Goal: Task Accomplishment & Management: Manage account settings

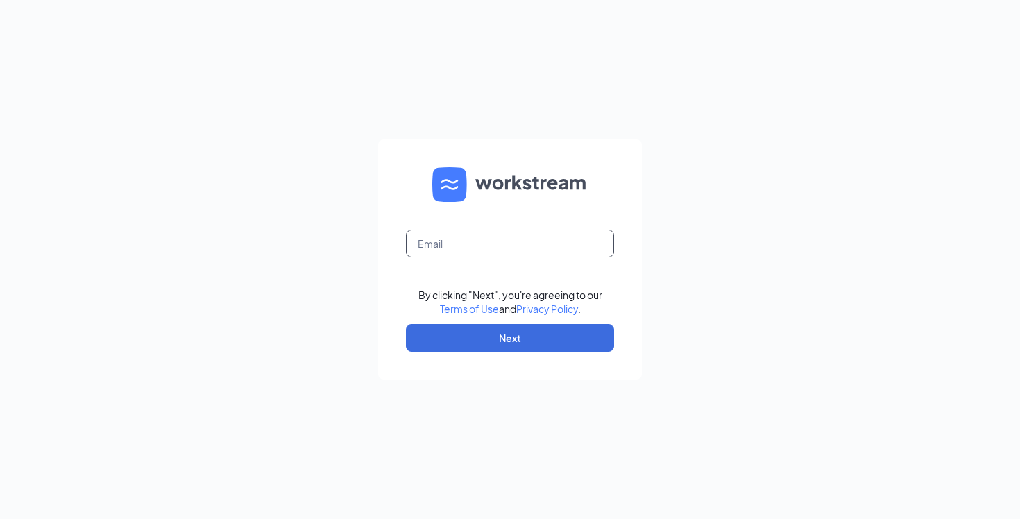
click at [478, 234] on input "text" at bounding box center [510, 244] width 208 height 28
type input "justin.lindsey@cfafranchisee.com"
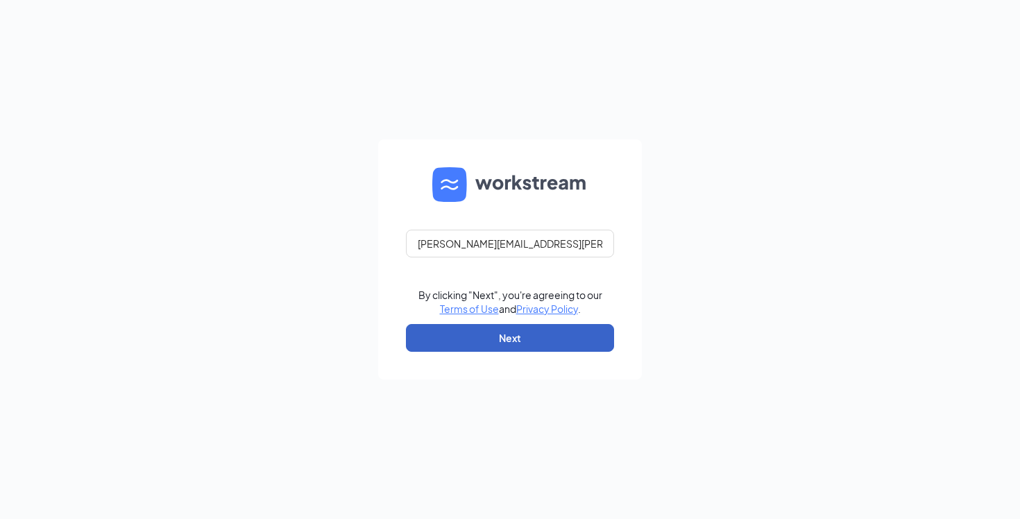
click at [484, 341] on button "Next" at bounding box center [510, 338] width 208 height 28
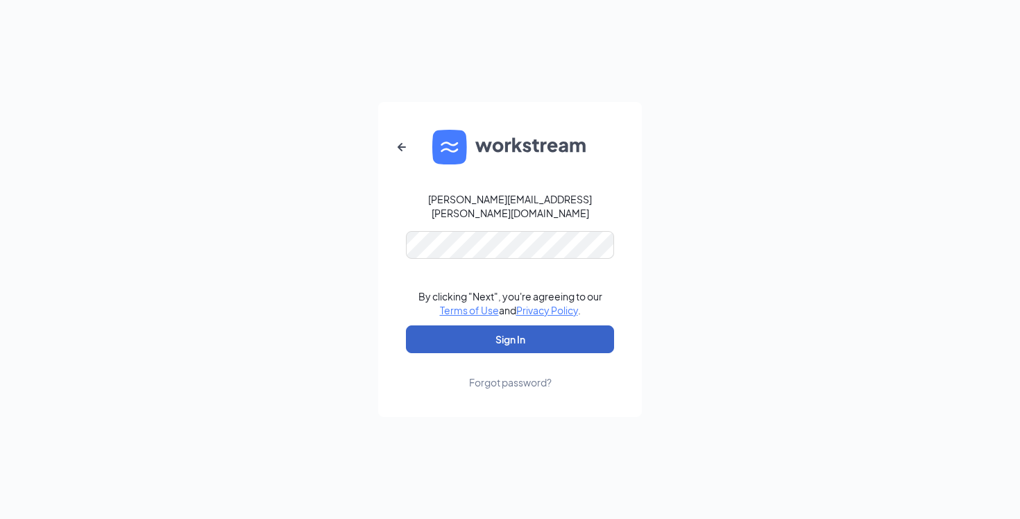
click at [500, 328] on button "Sign In" at bounding box center [510, 339] width 208 height 28
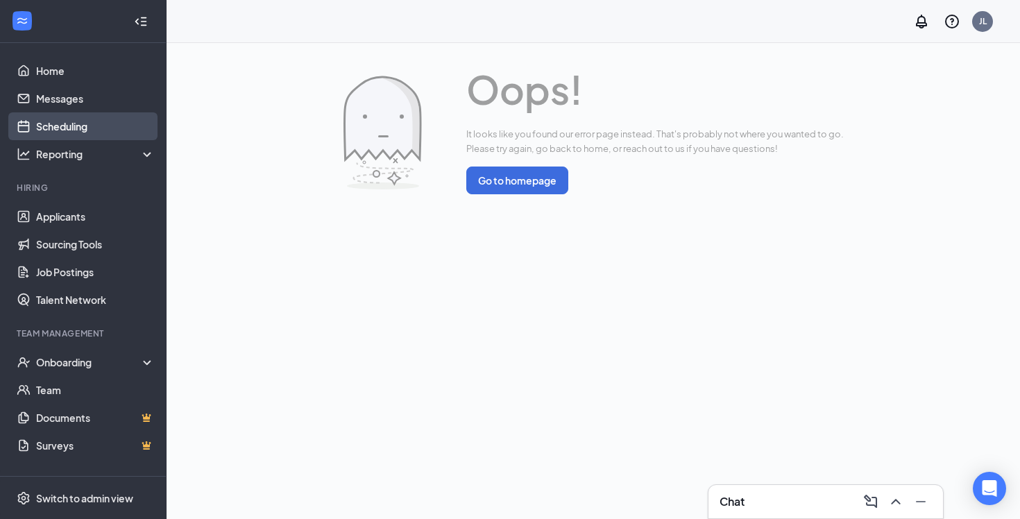
click at [65, 135] on link "Scheduling" at bounding box center [95, 126] width 119 height 28
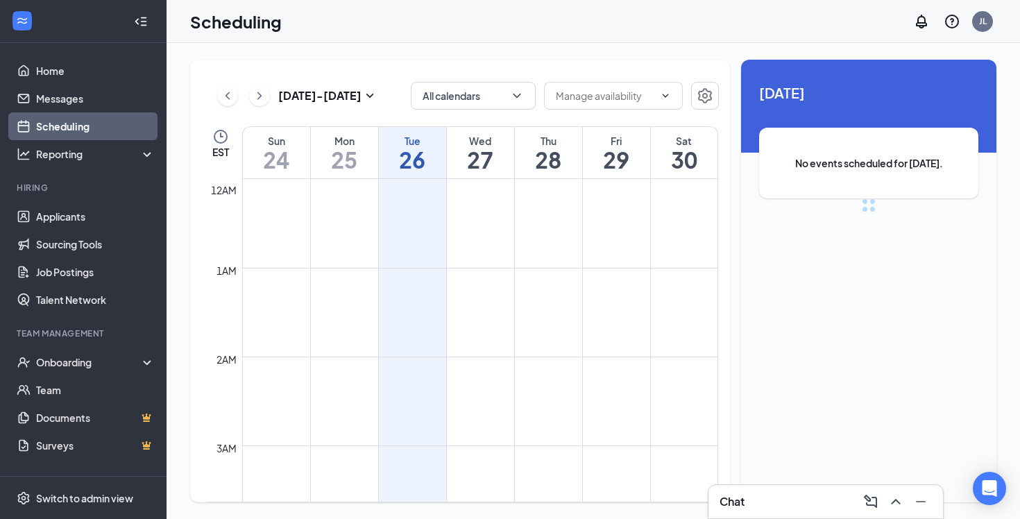
scroll to position [682, 0]
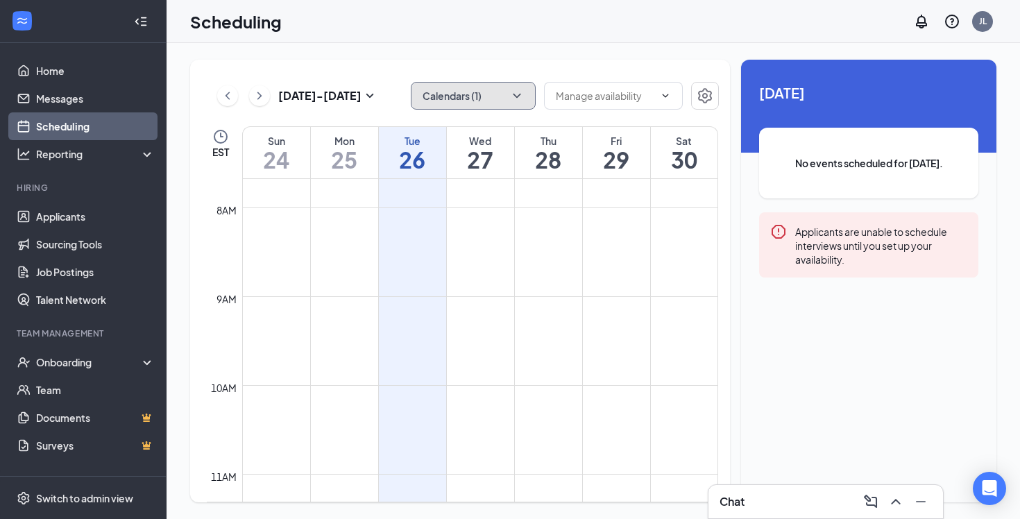
click at [473, 104] on button "Calendars (1)" at bounding box center [473, 96] width 125 height 28
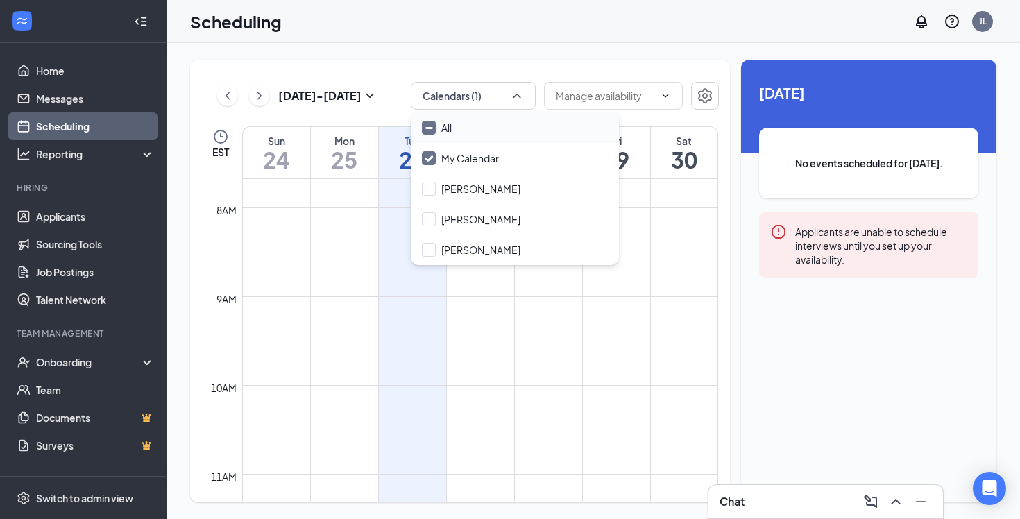
click at [425, 126] on input "All" at bounding box center [437, 128] width 30 height 14
checkbox input "true"
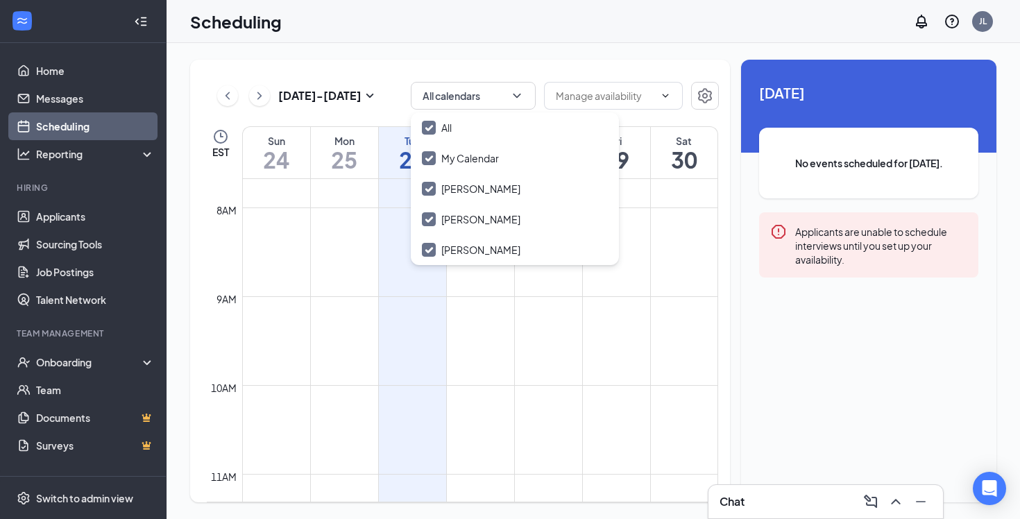
click at [410, 26] on div "Scheduling JL" at bounding box center [593, 21] width 853 height 43
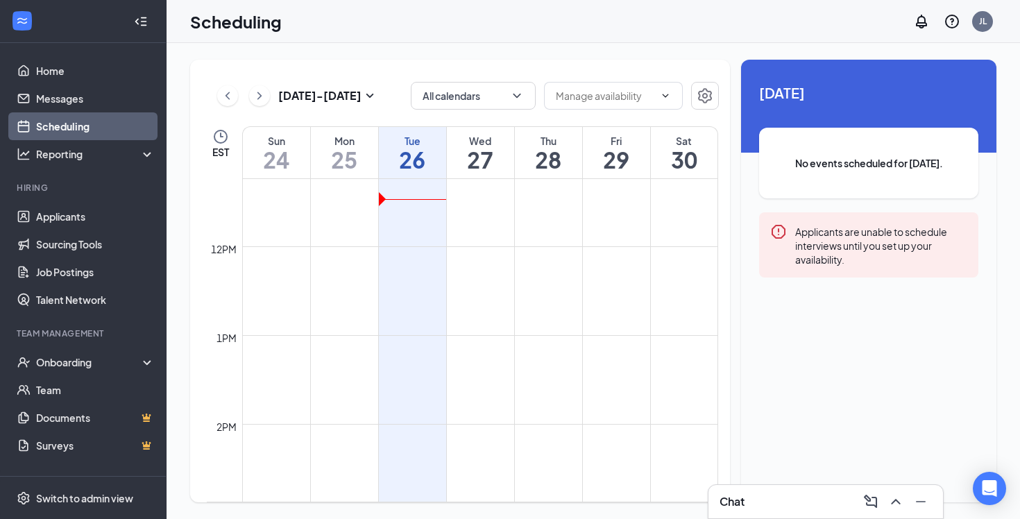
scroll to position [954, 0]
click at [258, 103] on icon "ChevronRight" at bounding box center [260, 95] width 14 height 17
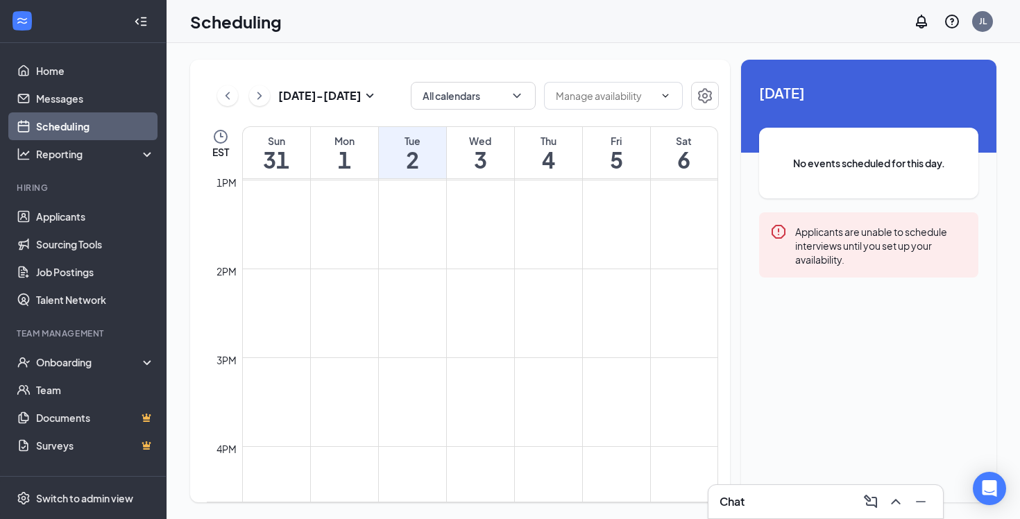
scroll to position [1161, 0]
click at [405, 271] on td at bounding box center [480, 273] width 476 height 22
click at [47, 269] on link "Job Postings" at bounding box center [95, 272] width 119 height 28
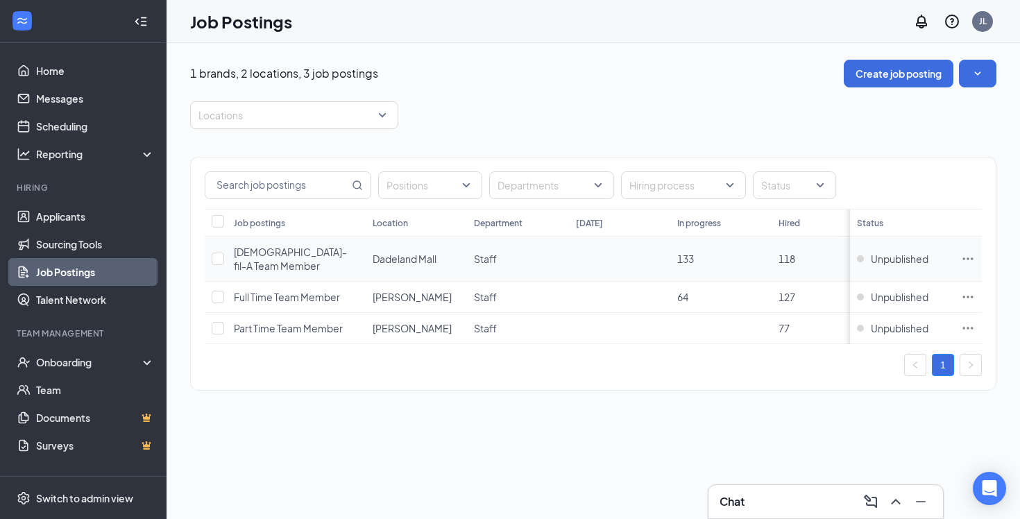
click at [973, 252] on icon "Ellipses" at bounding box center [968, 259] width 14 height 14
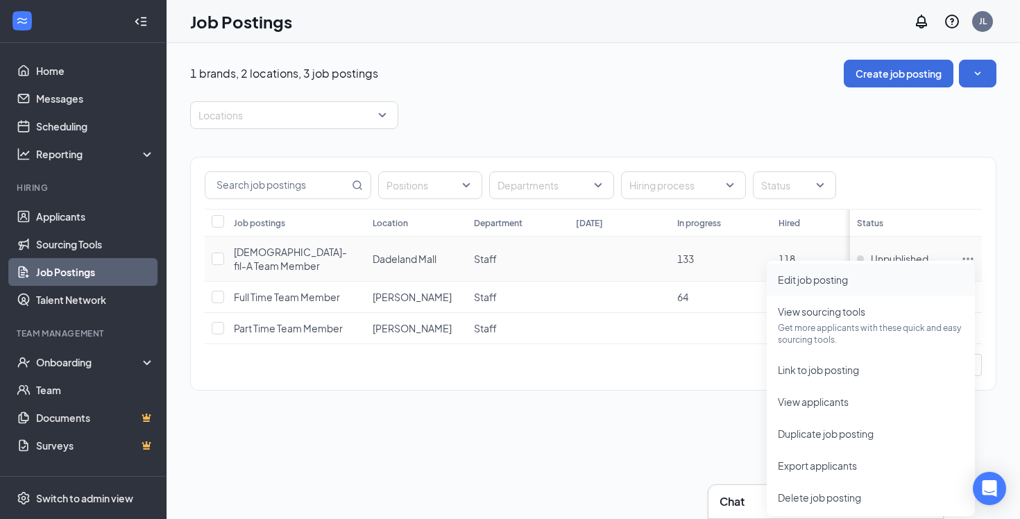
click at [857, 284] on span "Edit job posting" at bounding box center [871, 279] width 186 height 15
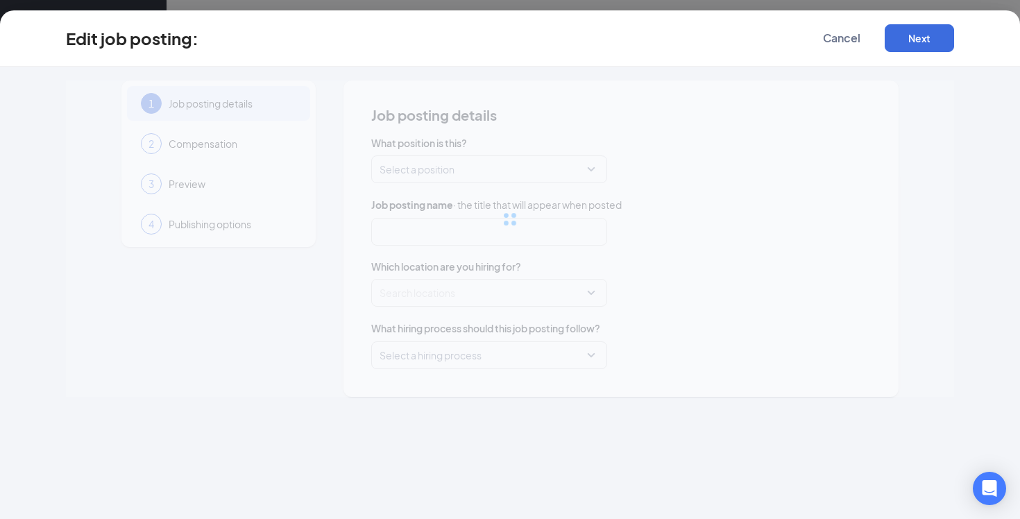
type input "[DEMOGRAPHIC_DATA]-fil-A Team Member"
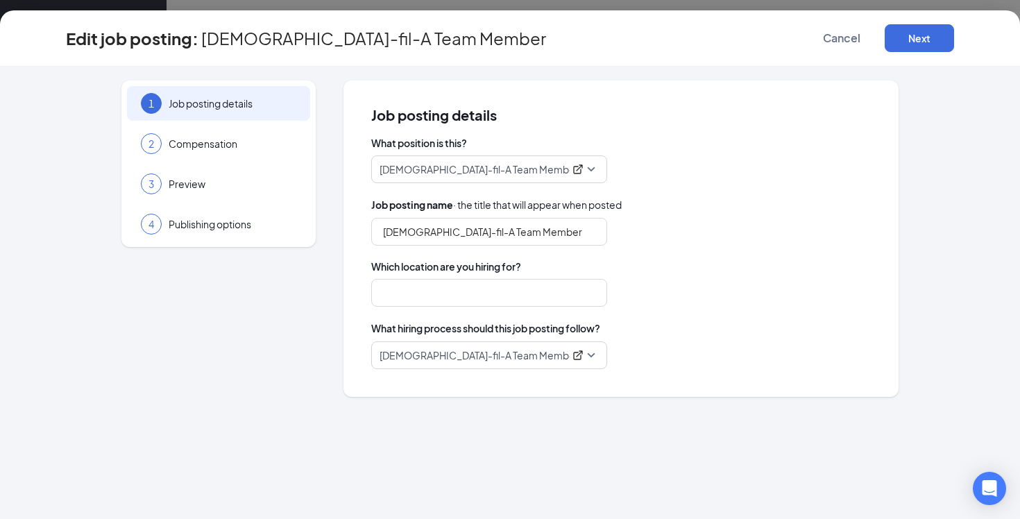
type input "Dadeland Mall"
click at [239, 143] on span "Compensation" at bounding box center [233, 144] width 128 height 14
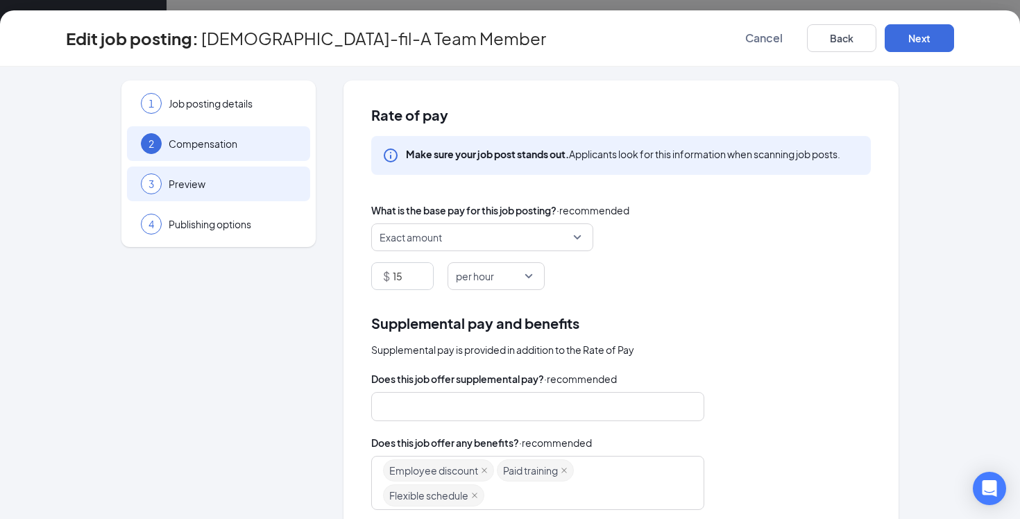
click at [205, 190] on div "3 Preview" at bounding box center [218, 184] width 183 height 35
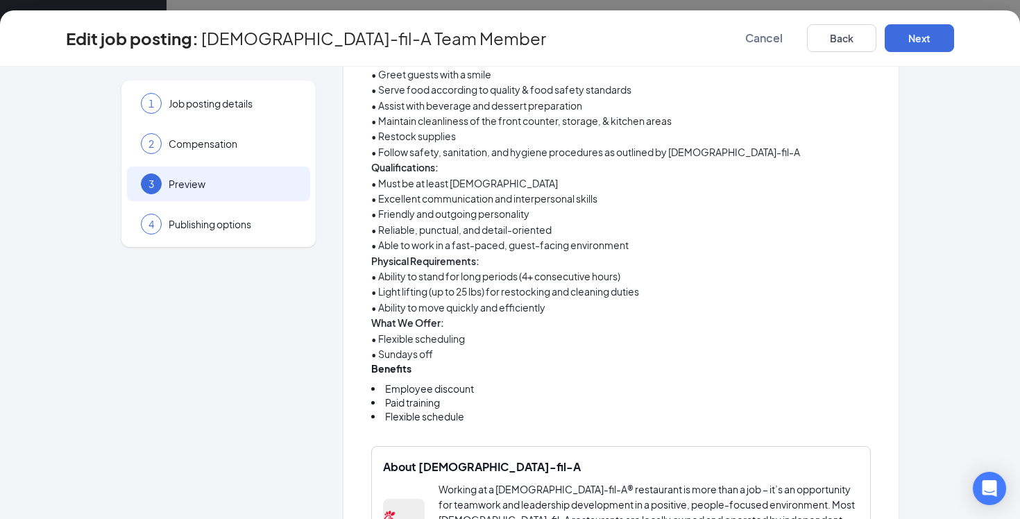
scroll to position [453, 0]
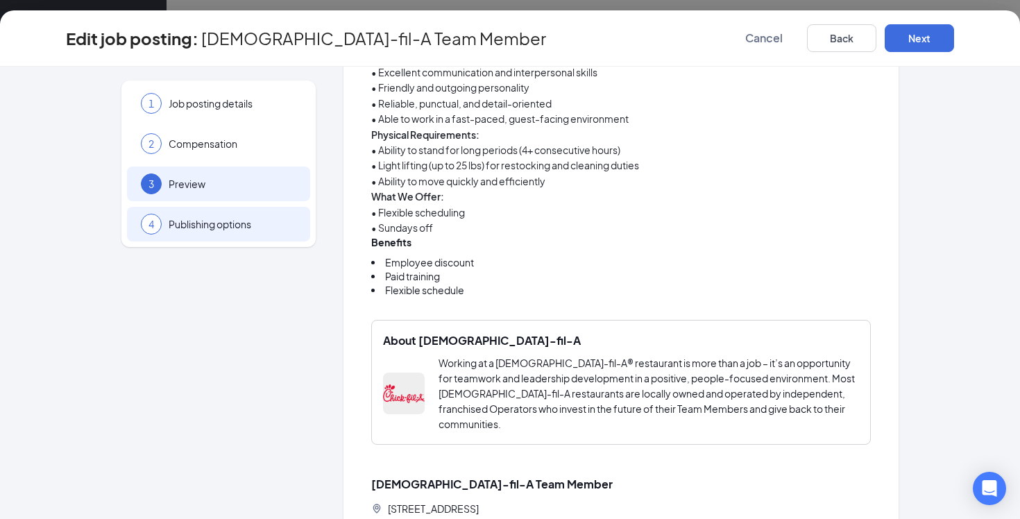
click at [228, 232] on div "4 Publishing options" at bounding box center [218, 224] width 183 height 35
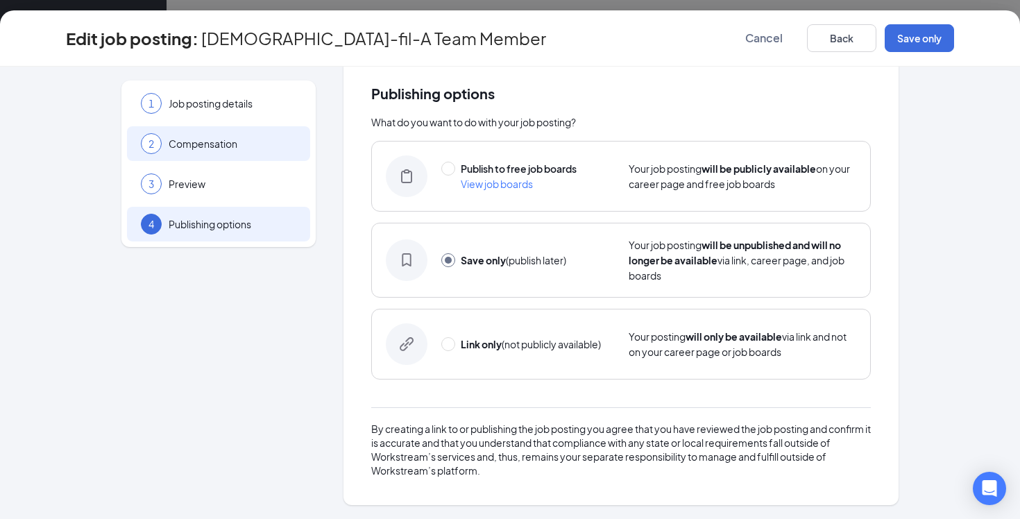
click at [248, 155] on div "2 Compensation" at bounding box center [218, 143] width 183 height 35
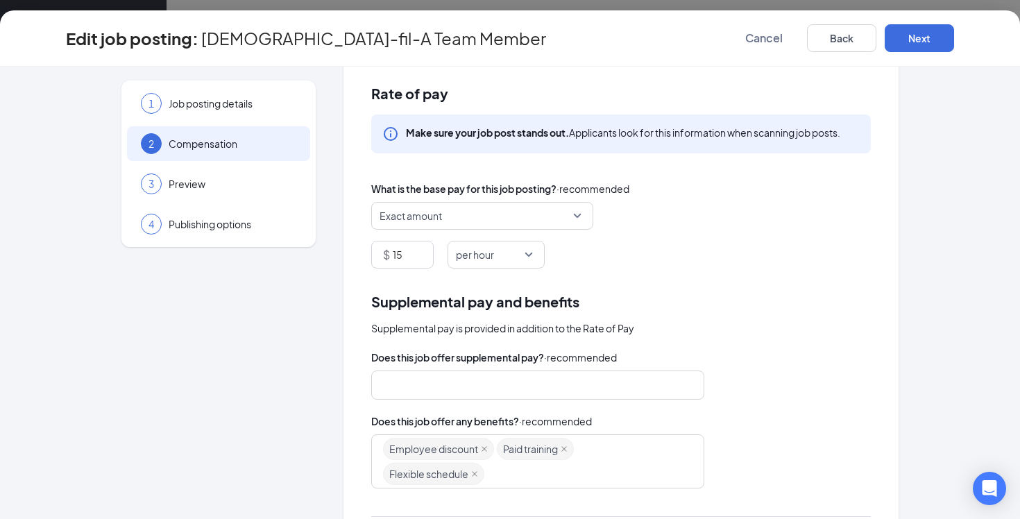
scroll to position [228, 0]
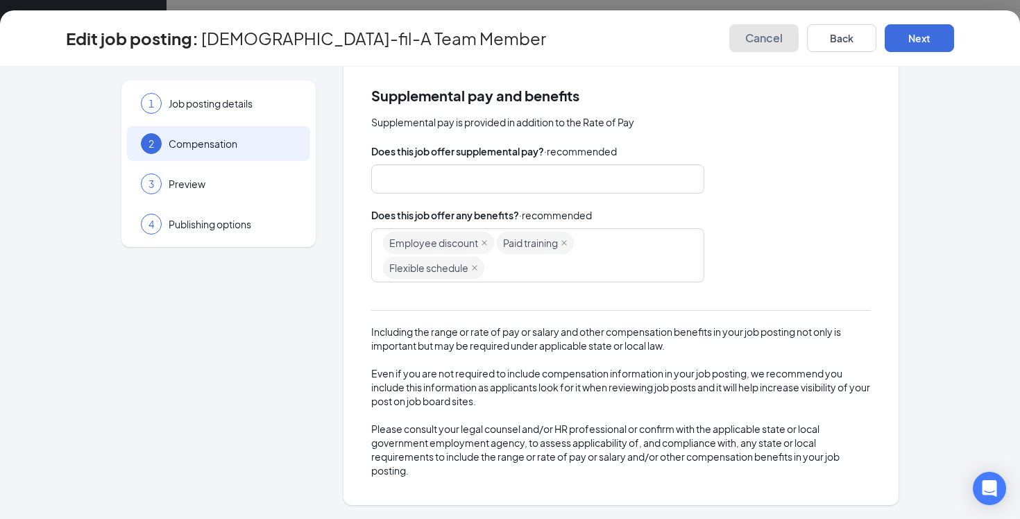
click at [742, 38] on button "Cancel" at bounding box center [763, 38] width 69 height 28
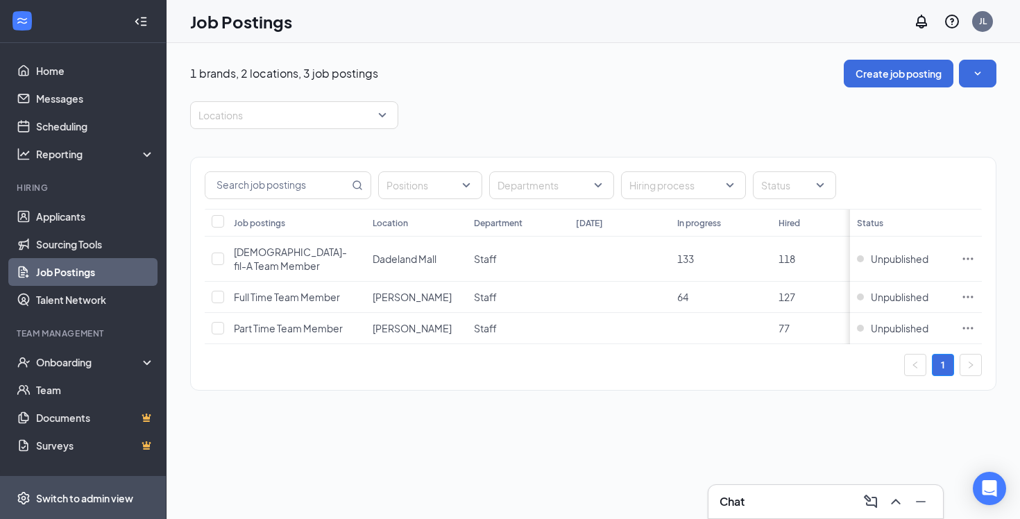
click at [87, 502] on div "Switch to admin view" at bounding box center [84, 498] width 97 height 14
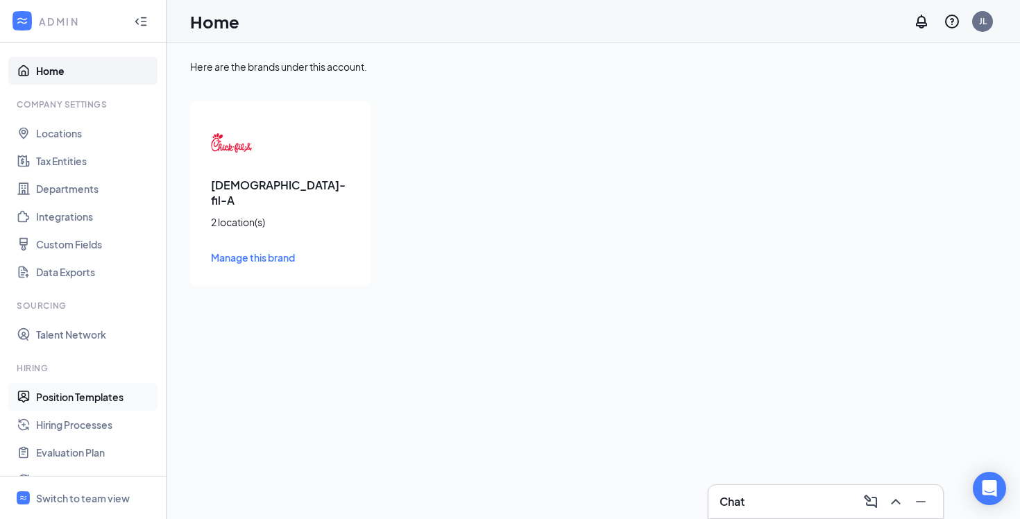
click at [78, 396] on link "Position Templates" at bounding box center [95, 397] width 119 height 28
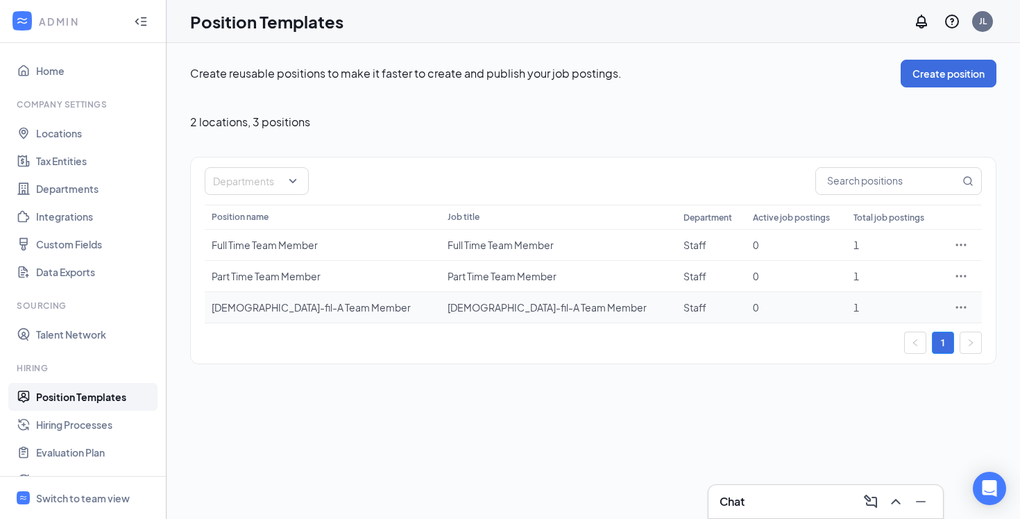
click at [956, 306] on icon "Ellipses" at bounding box center [961, 307] width 10 height 2
click at [878, 331] on span "Edit" at bounding box center [896, 335] width 119 height 15
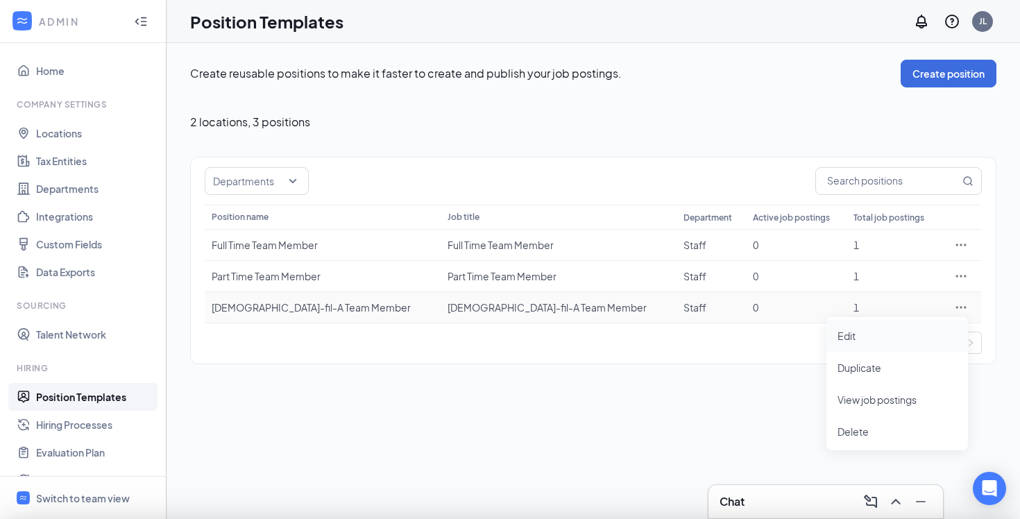
type input "Staff"
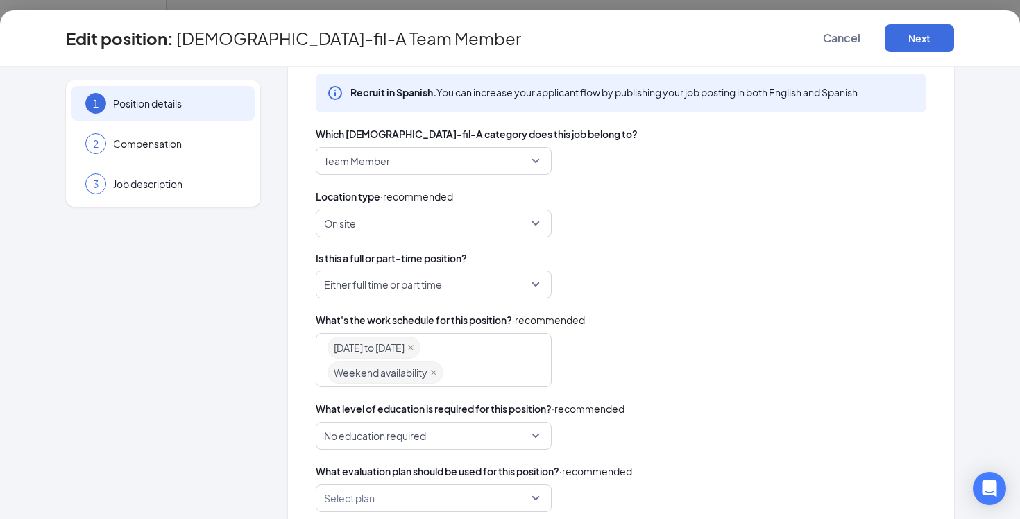
scroll to position [423, 0]
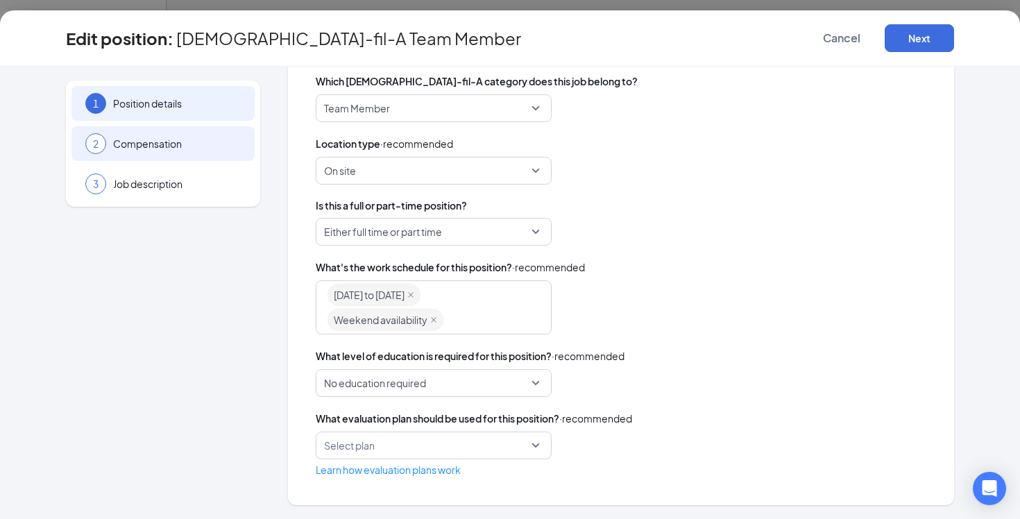
click at [127, 154] on div "2 Compensation" at bounding box center [162, 143] width 183 height 35
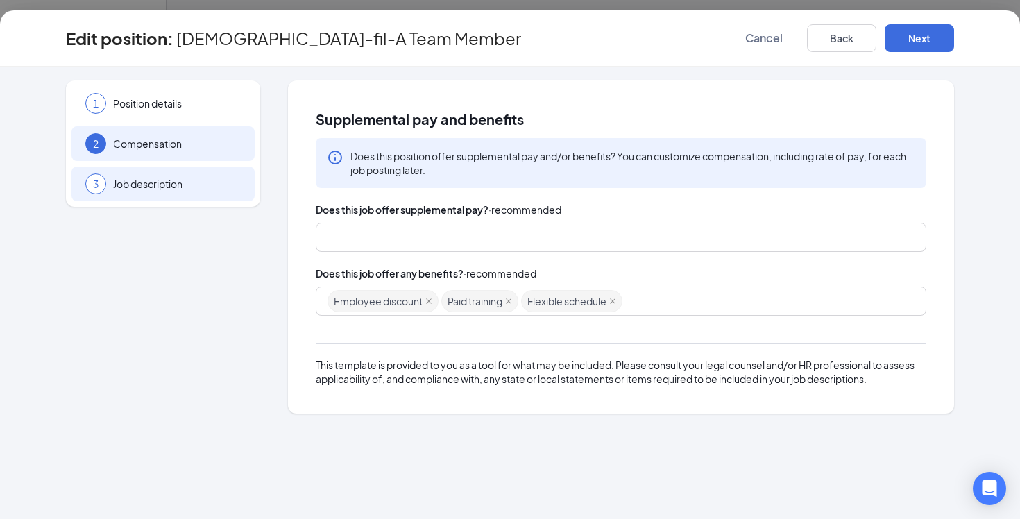
click at [119, 169] on div "3 Job description" at bounding box center [162, 184] width 183 height 35
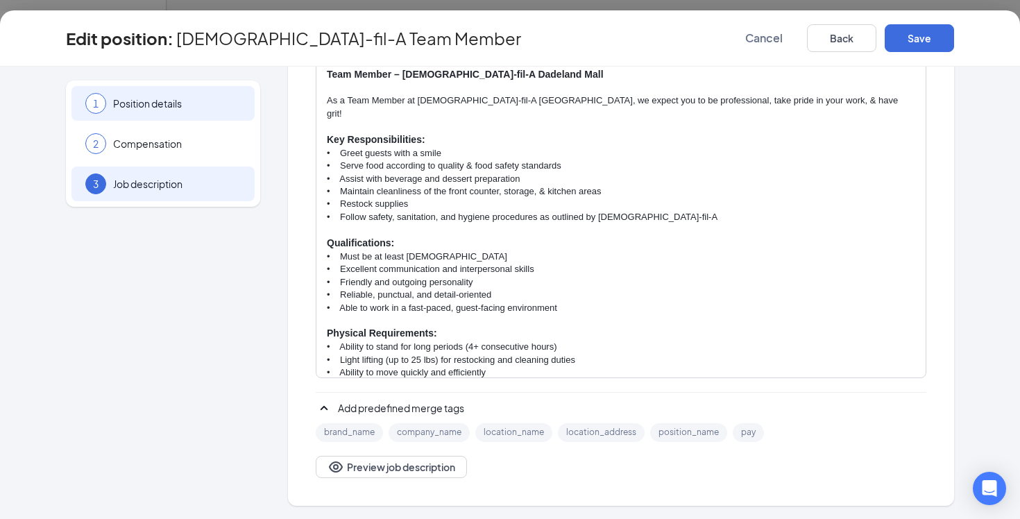
click at [121, 104] on span "Position details" at bounding box center [177, 103] width 128 height 14
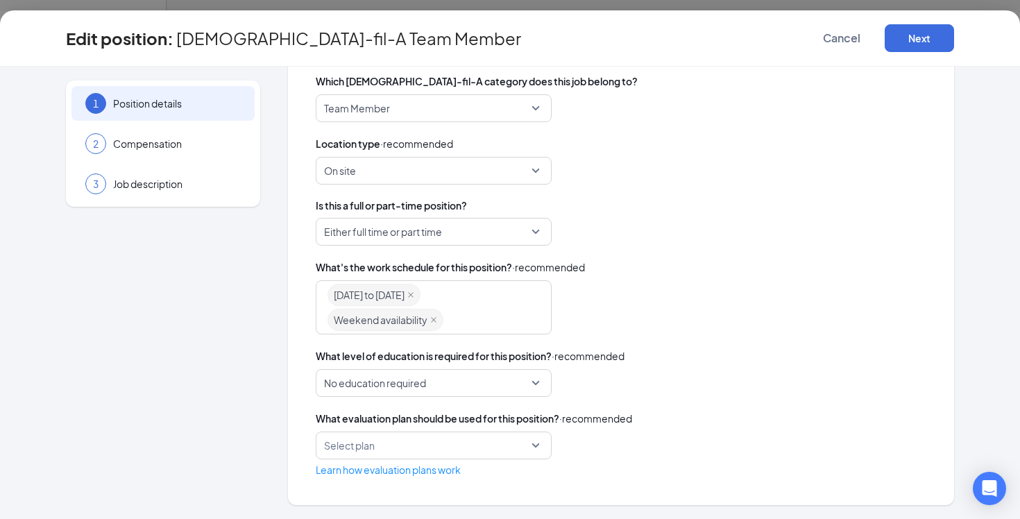
scroll to position [80, 0]
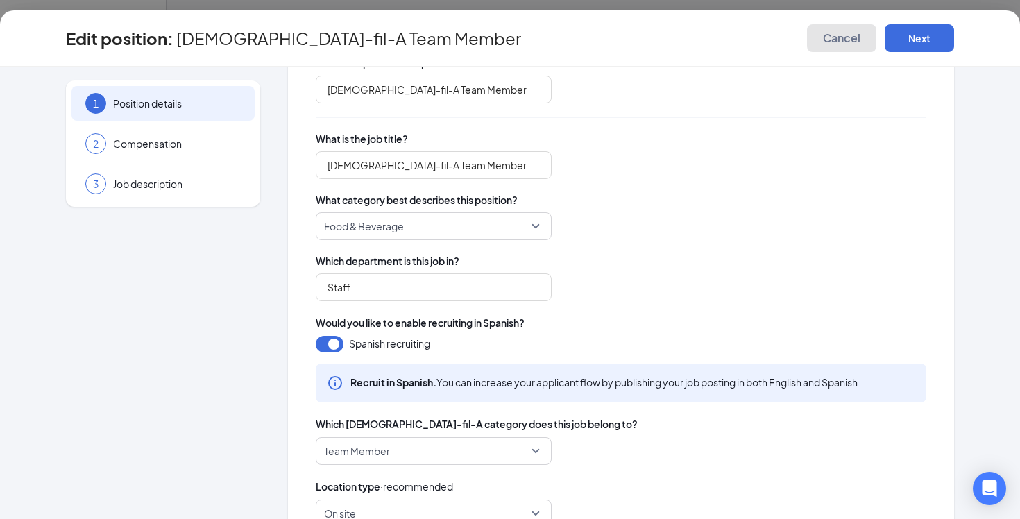
click at [844, 37] on span "Cancel" at bounding box center [841, 38] width 37 height 14
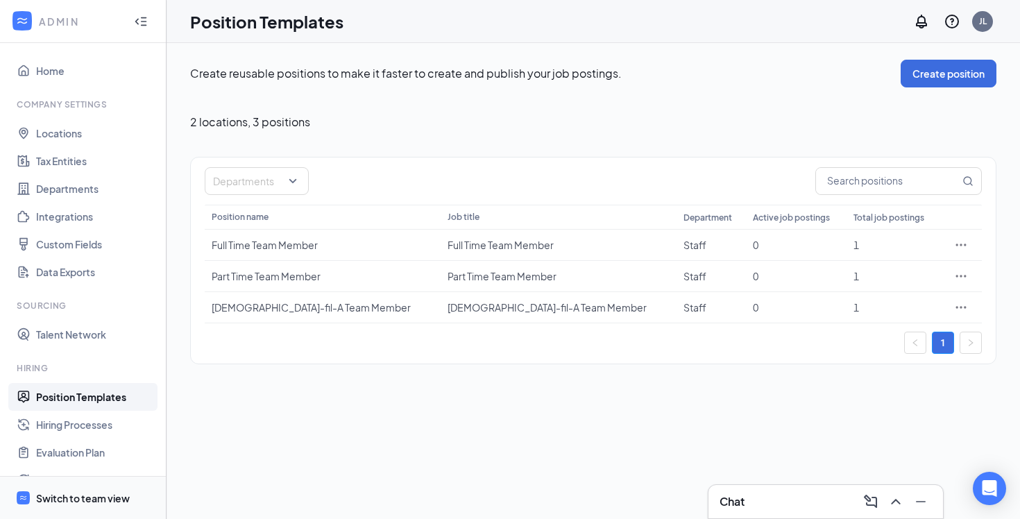
click at [92, 494] on div "Switch to team view" at bounding box center [83, 498] width 94 height 14
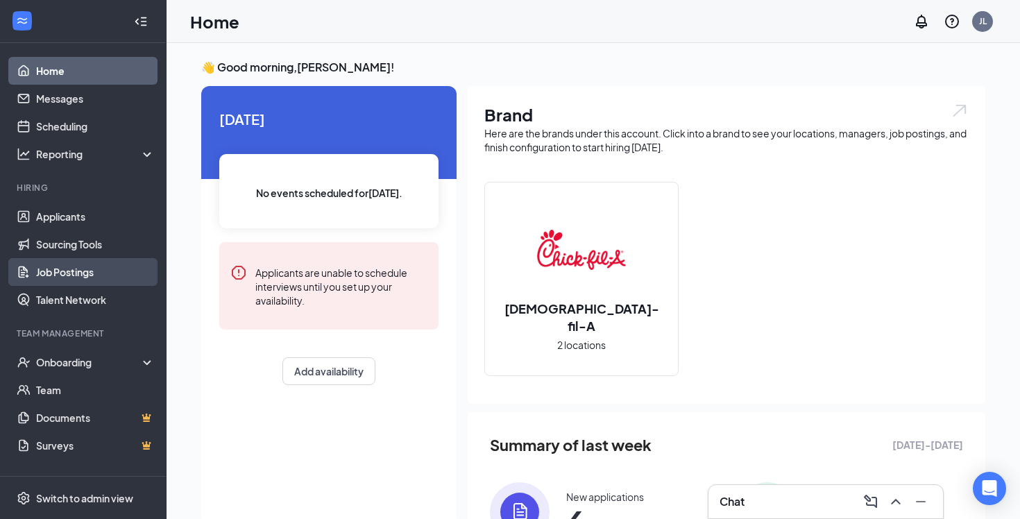
click at [59, 270] on link "Job Postings" at bounding box center [95, 272] width 119 height 28
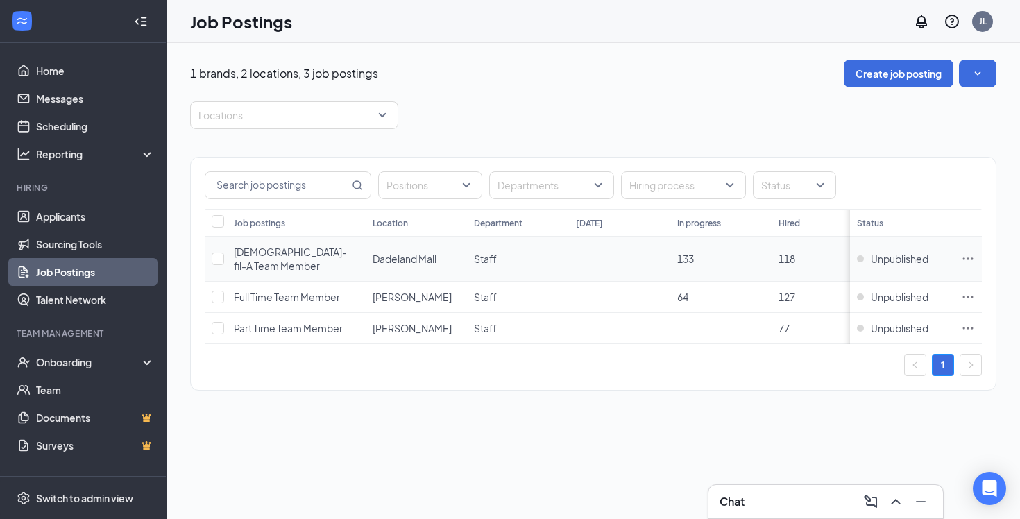
click at [972, 252] on icon "Ellipses" at bounding box center [968, 259] width 14 height 14
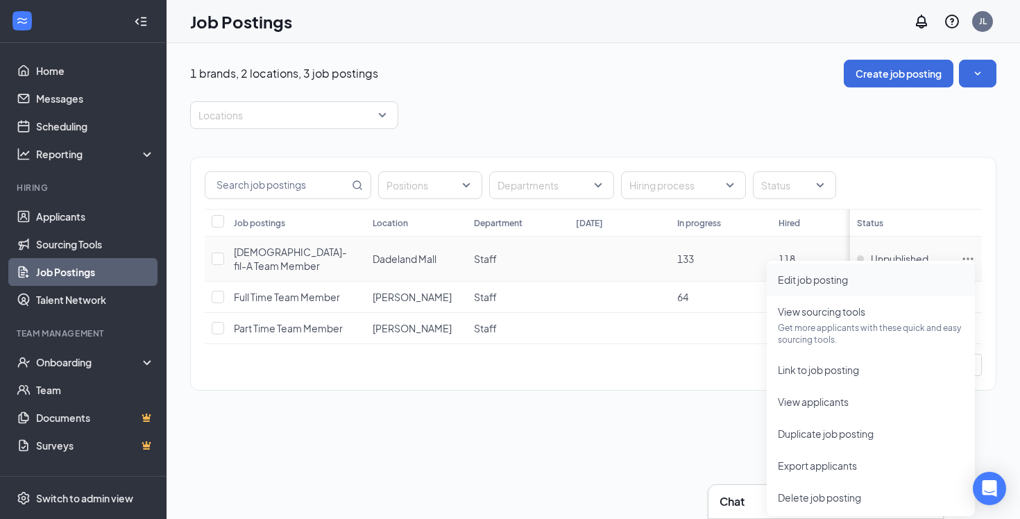
click at [852, 276] on span "Edit job posting" at bounding box center [871, 279] width 186 height 15
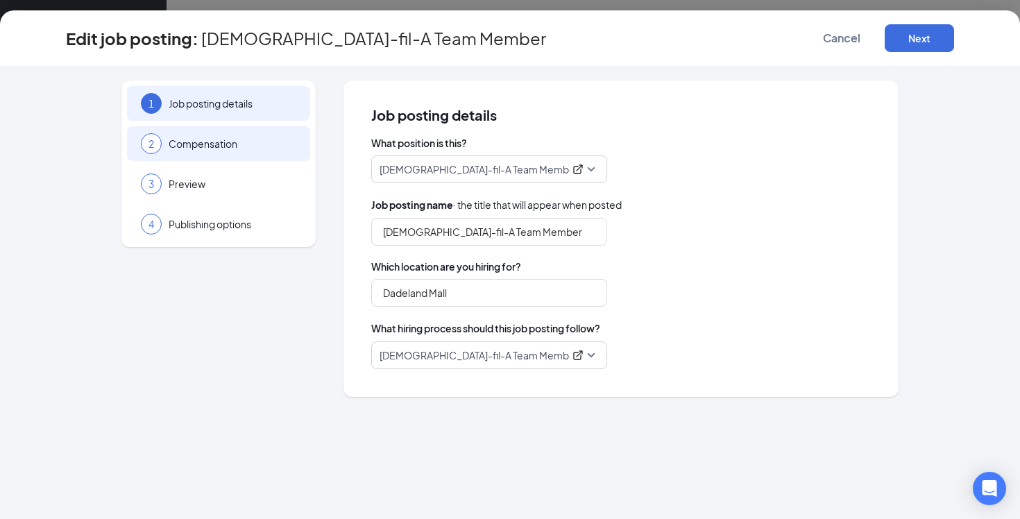
click at [192, 151] on div "2 Compensation" at bounding box center [218, 143] width 183 height 35
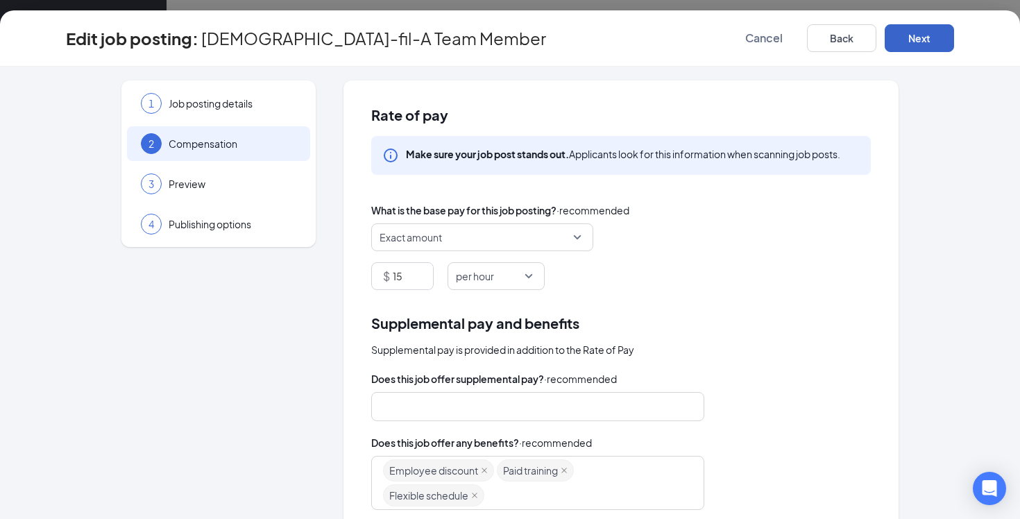
click at [931, 37] on button "Next" at bounding box center [919, 38] width 69 height 28
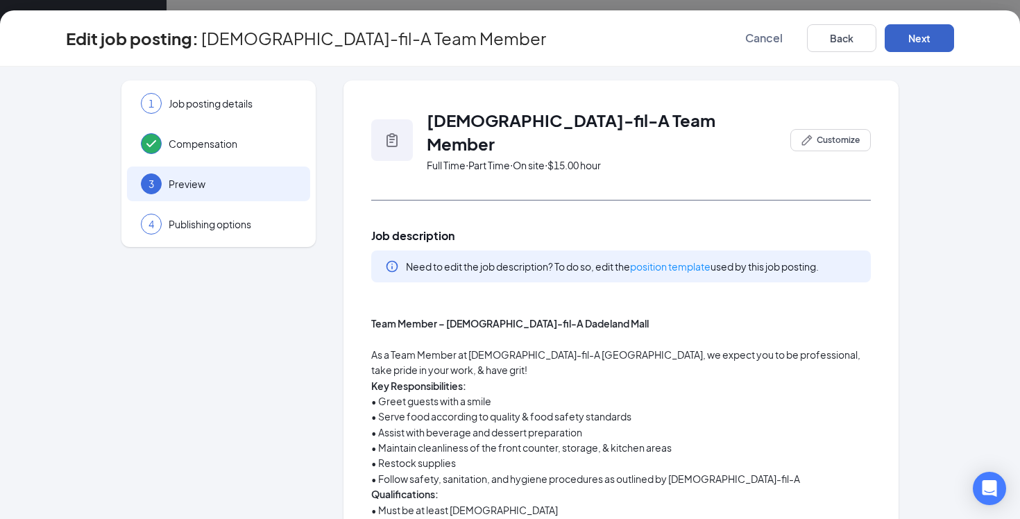
click at [931, 37] on button "Next" at bounding box center [919, 38] width 69 height 28
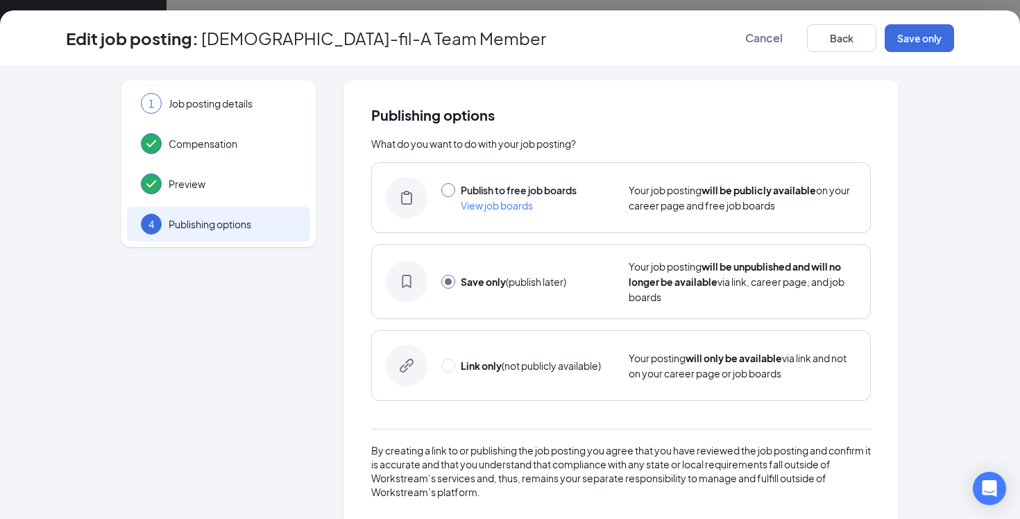
click at [454, 190] on input "radio" at bounding box center [448, 190] width 14 height 14
radio input "true"
radio input "false"
click at [927, 40] on button "Publish" at bounding box center [919, 38] width 69 height 28
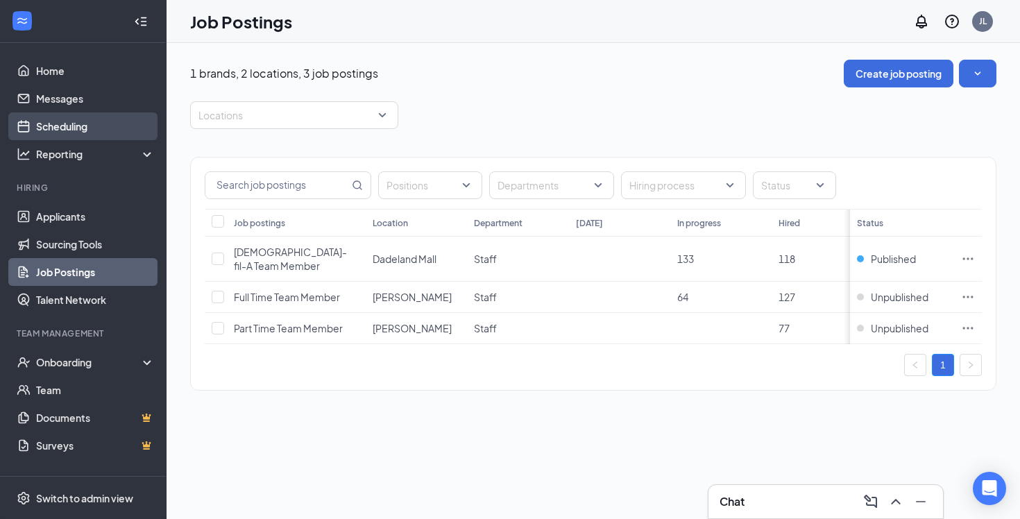
click at [51, 122] on link "Scheduling" at bounding box center [95, 126] width 119 height 28
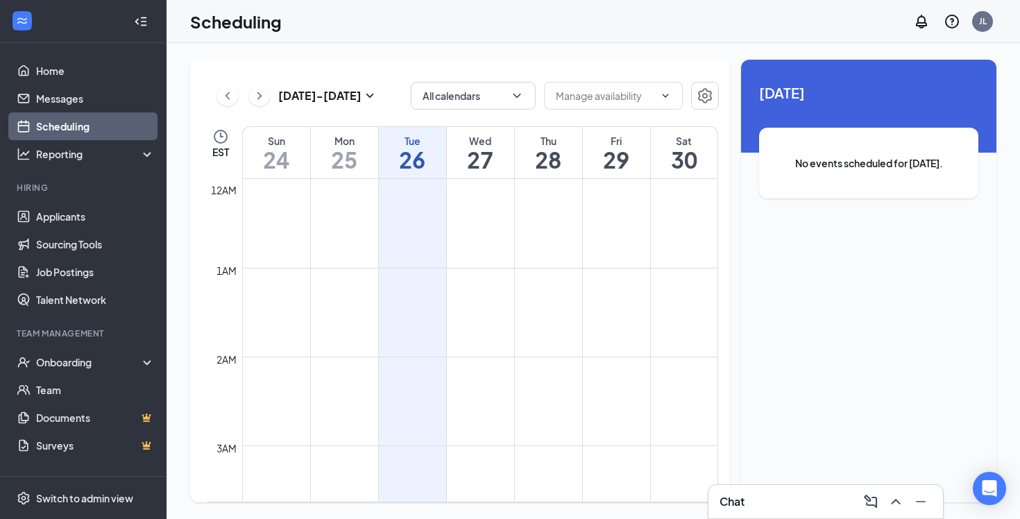
scroll to position [682, 0]
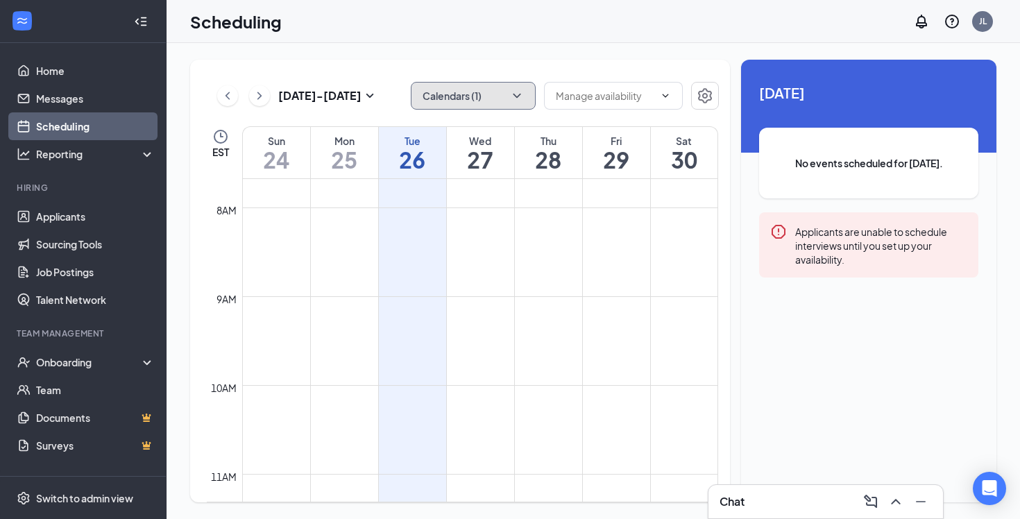
click at [478, 96] on button "Calendars (1)" at bounding box center [473, 96] width 125 height 28
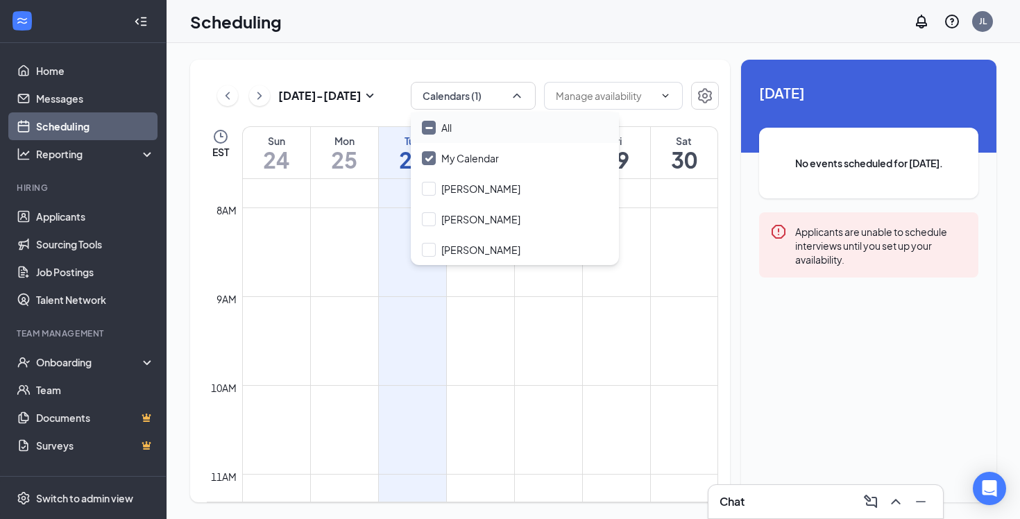
click at [426, 121] on input "All" at bounding box center [437, 128] width 30 height 14
checkbox input "true"
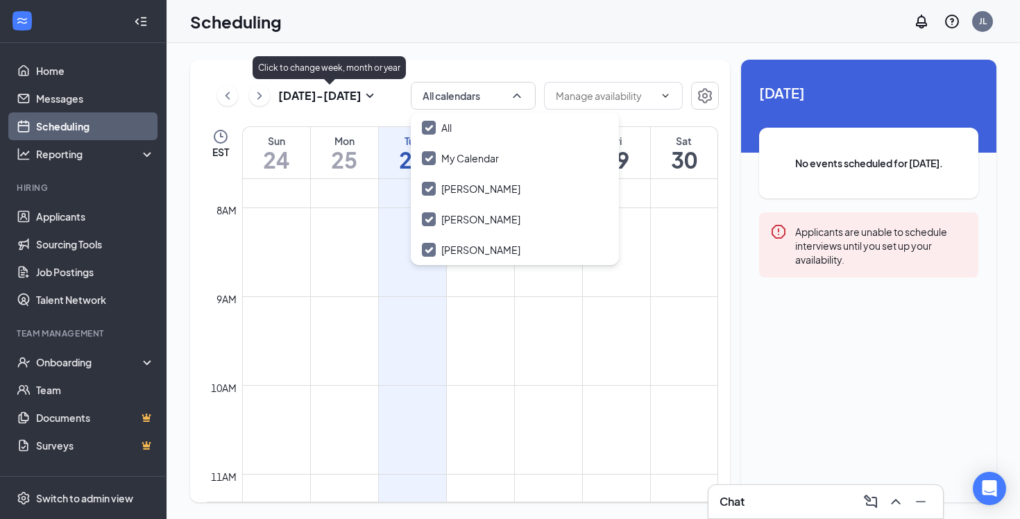
click at [257, 97] on icon "ChevronRight" at bounding box center [260, 95] width 14 height 17
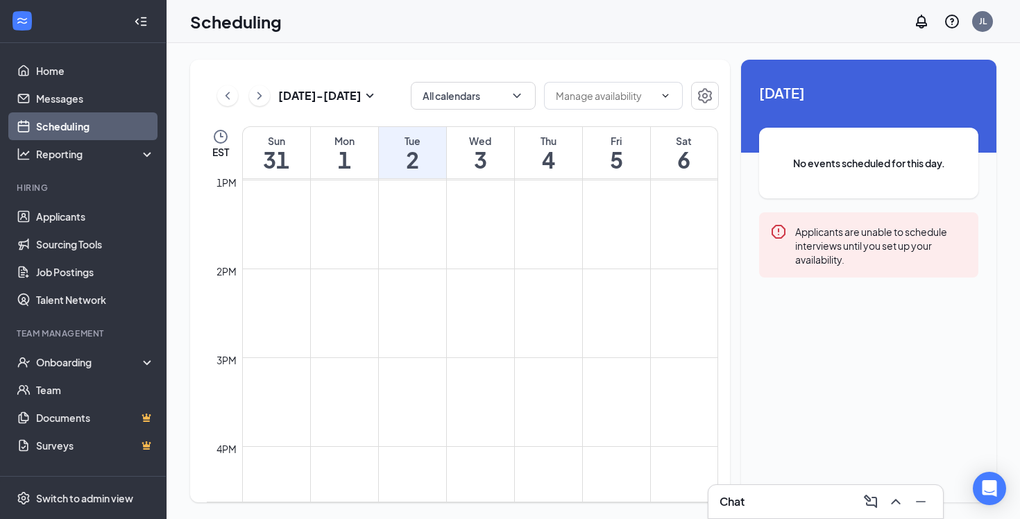
scroll to position [1157, 0]
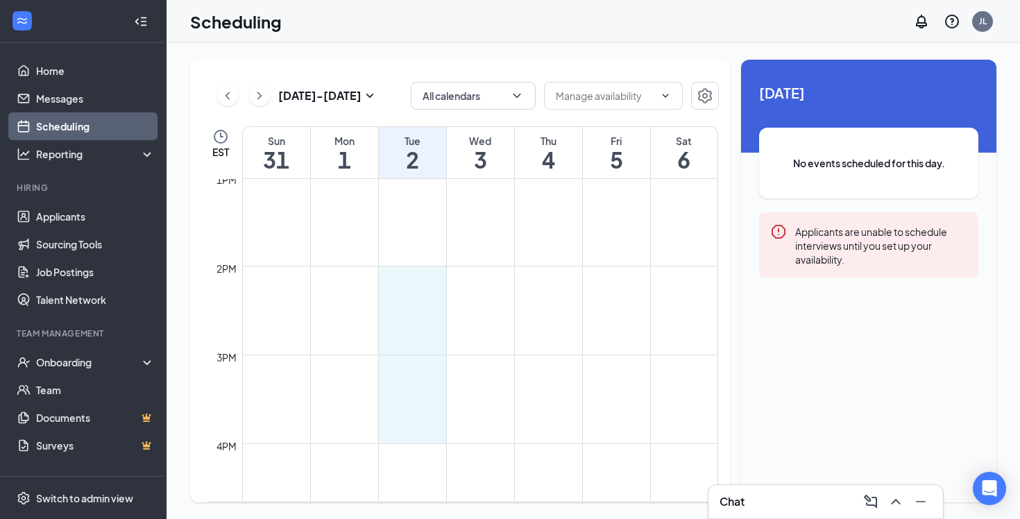
drag, startPoint x: 405, startPoint y: 271, endPoint x: 425, endPoint y: 437, distance: 167.0
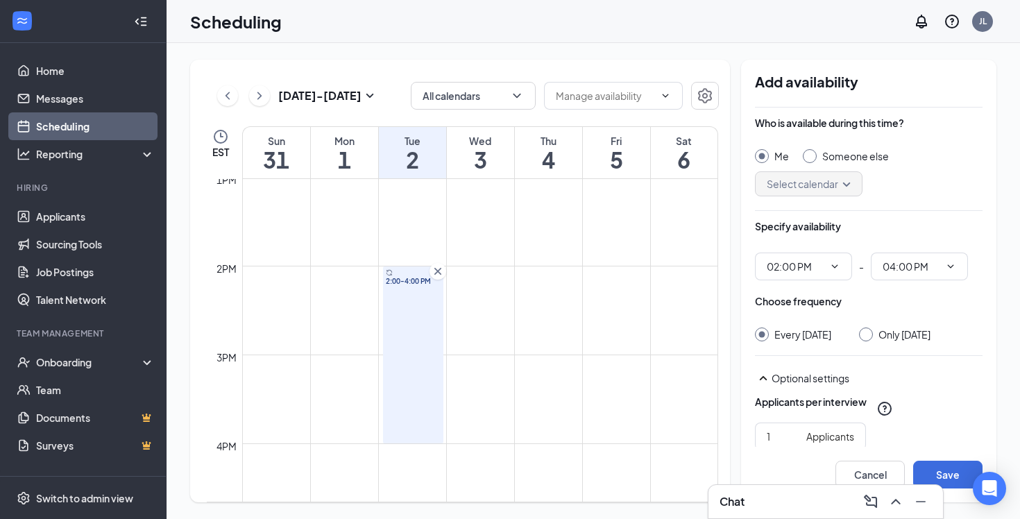
click at [816, 154] on div "Someone else" at bounding box center [846, 156] width 86 height 14
radio input "false"
radio input "true"
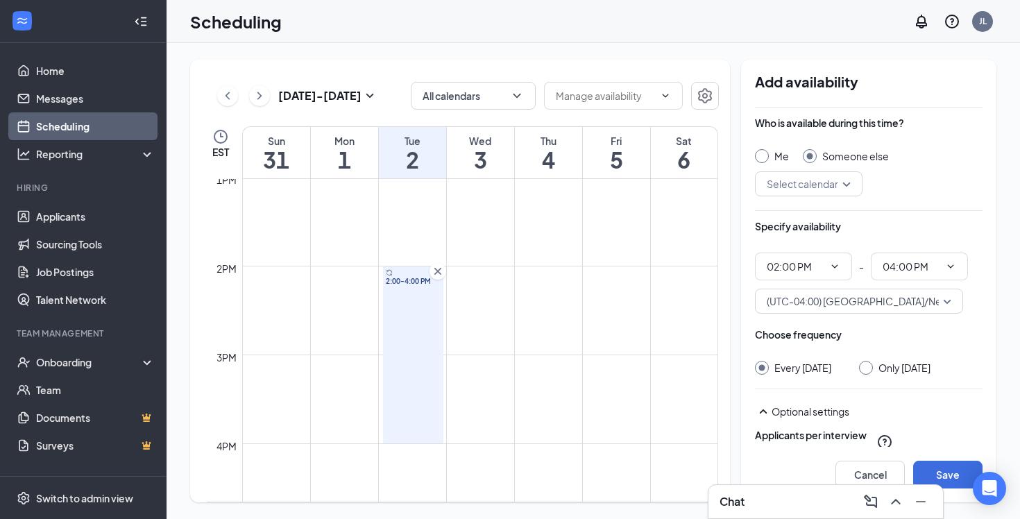
click at [822, 193] on input "search" at bounding box center [803, 184] width 81 height 24
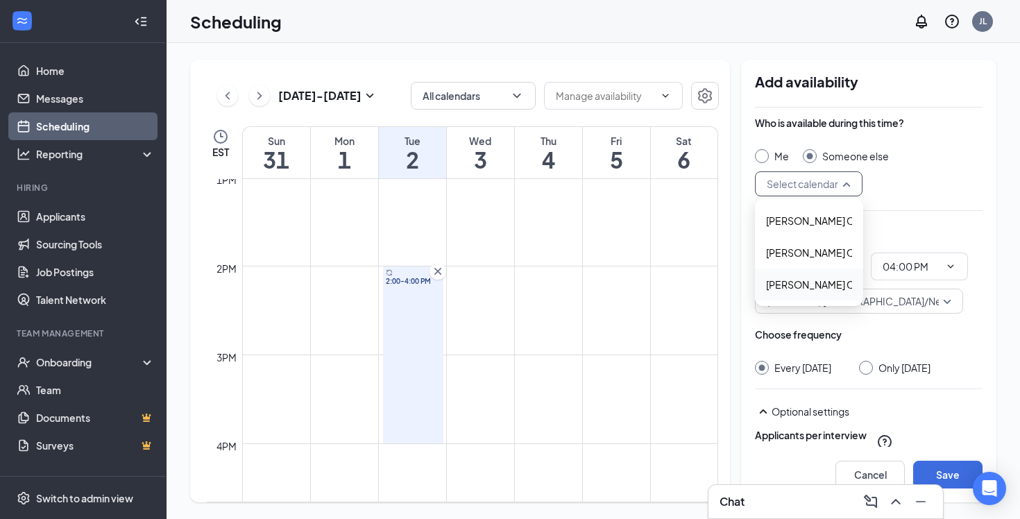
click at [800, 280] on span "Otoniel Cruz's Calendar" at bounding box center [827, 284] width 123 height 15
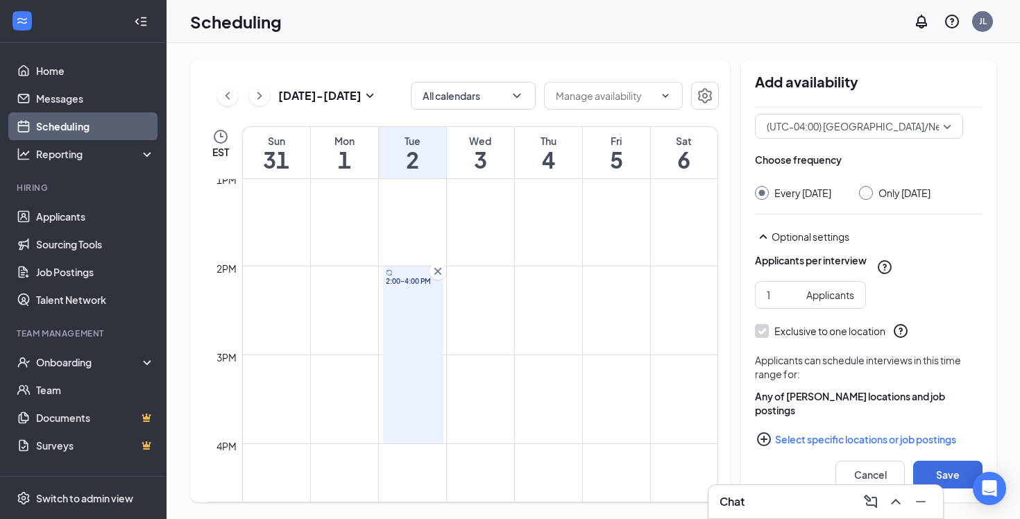
scroll to position [181, 0]
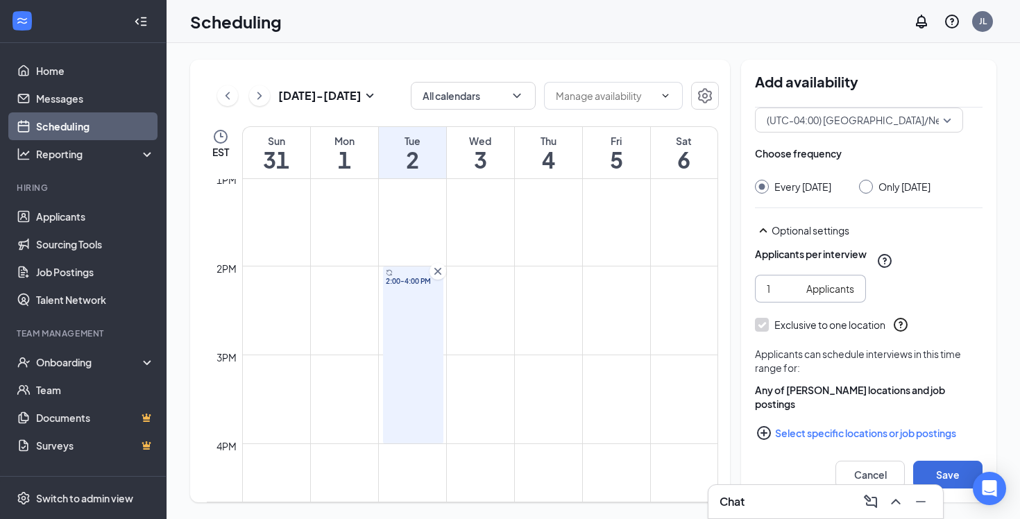
click at [782, 289] on input "1" at bounding box center [784, 288] width 34 height 15
type input "30"
click at [930, 276] on div "30 Applicants" at bounding box center [869, 289] width 228 height 28
click at [829, 425] on button "Select specific locations or job postings" at bounding box center [869, 433] width 228 height 28
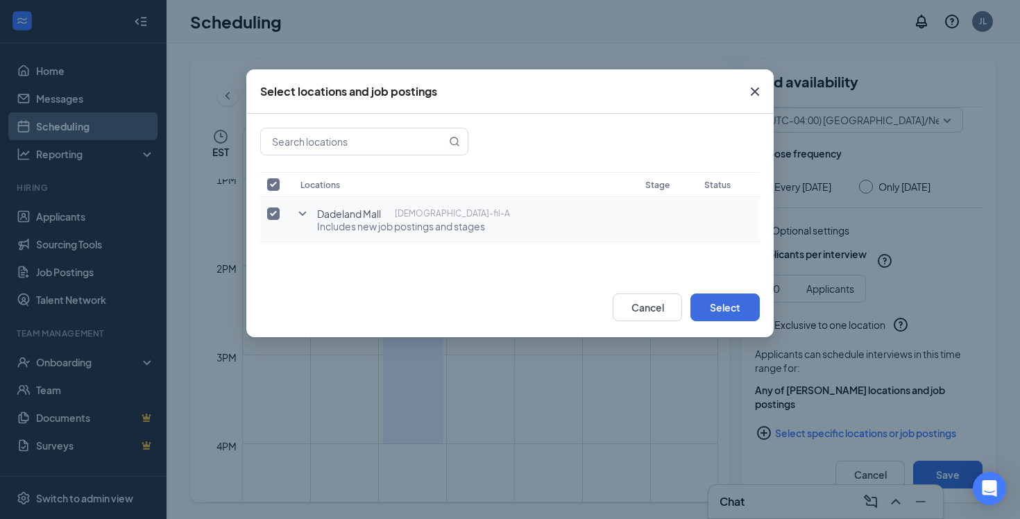
click at [309, 216] on icon "SmallChevronDown" at bounding box center [302, 213] width 17 height 17
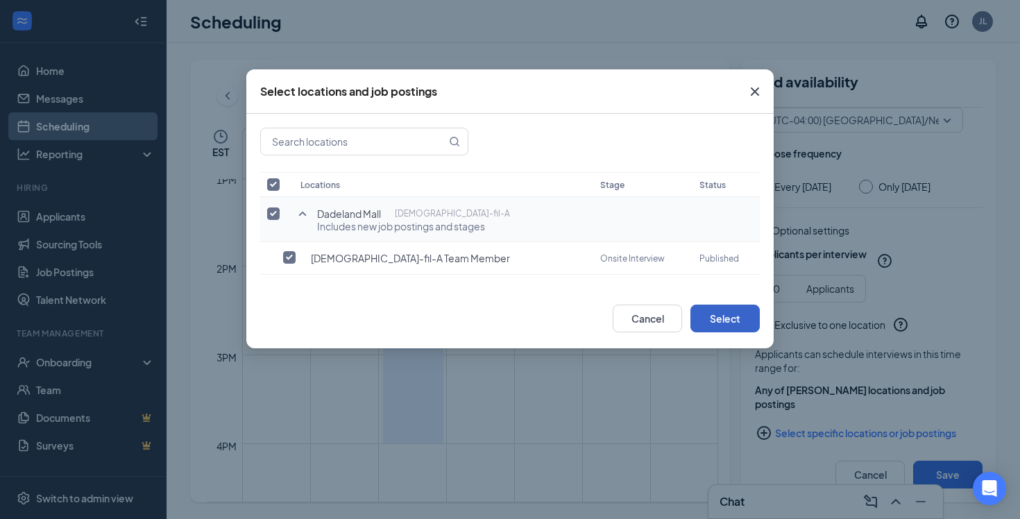
click at [729, 312] on button "Select" at bounding box center [724, 319] width 69 height 28
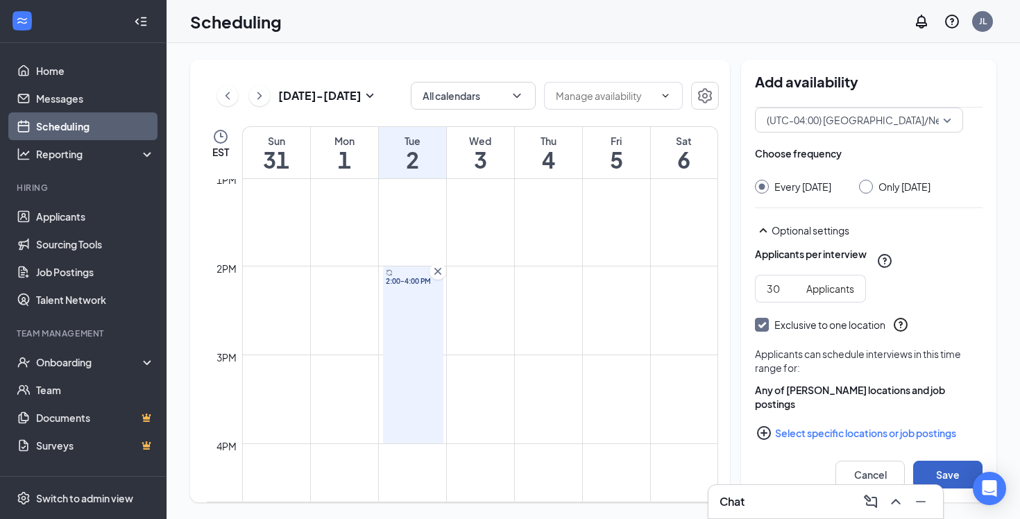
click at [950, 484] on button "Save" at bounding box center [947, 475] width 69 height 28
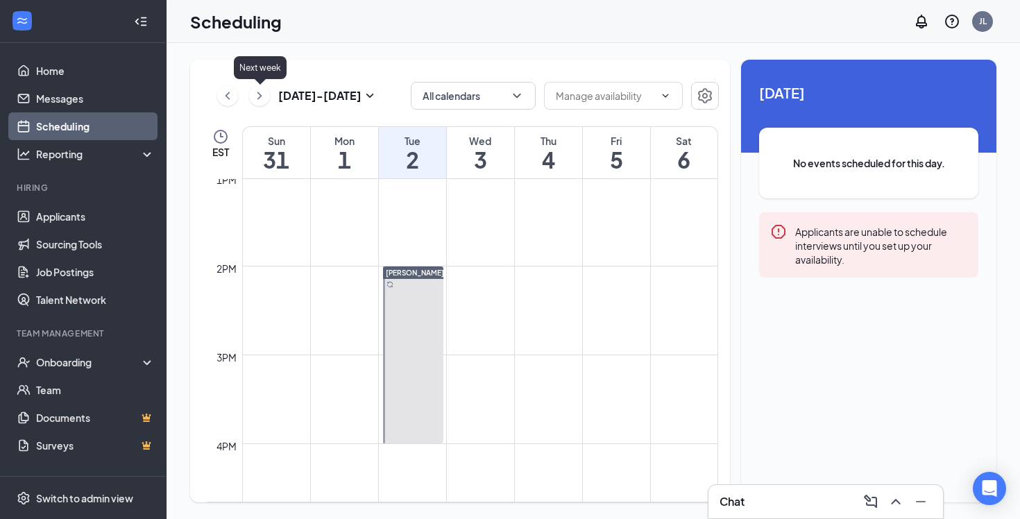
click at [257, 99] on icon "ChevronRight" at bounding box center [259, 96] width 4 height 8
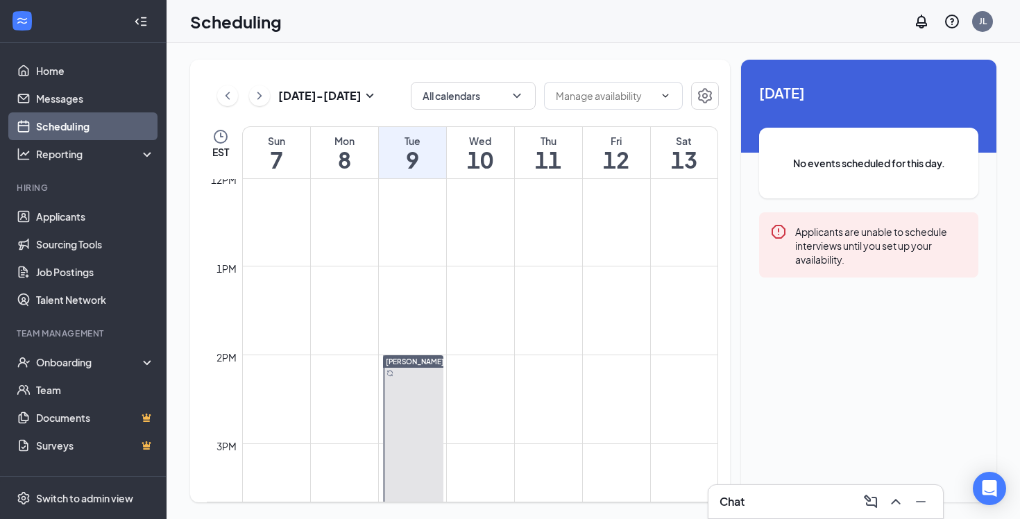
scroll to position [1070, 0]
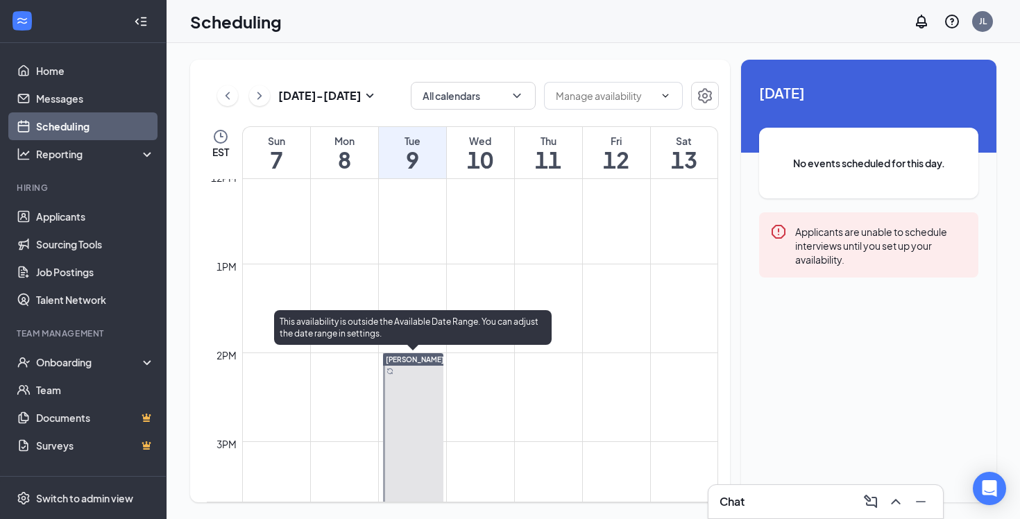
click at [420, 362] on span "[PERSON_NAME]" at bounding box center [415, 359] width 58 height 8
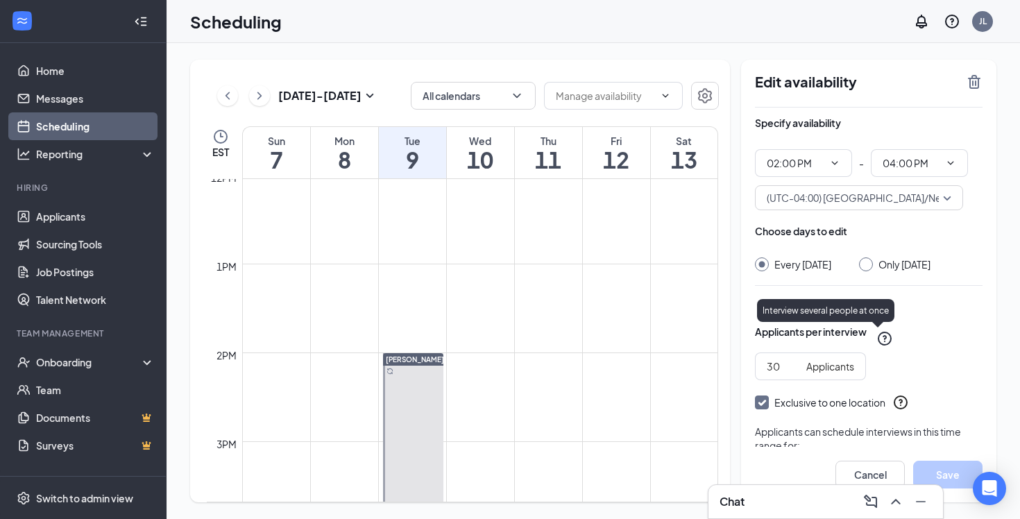
scroll to position [78, 0]
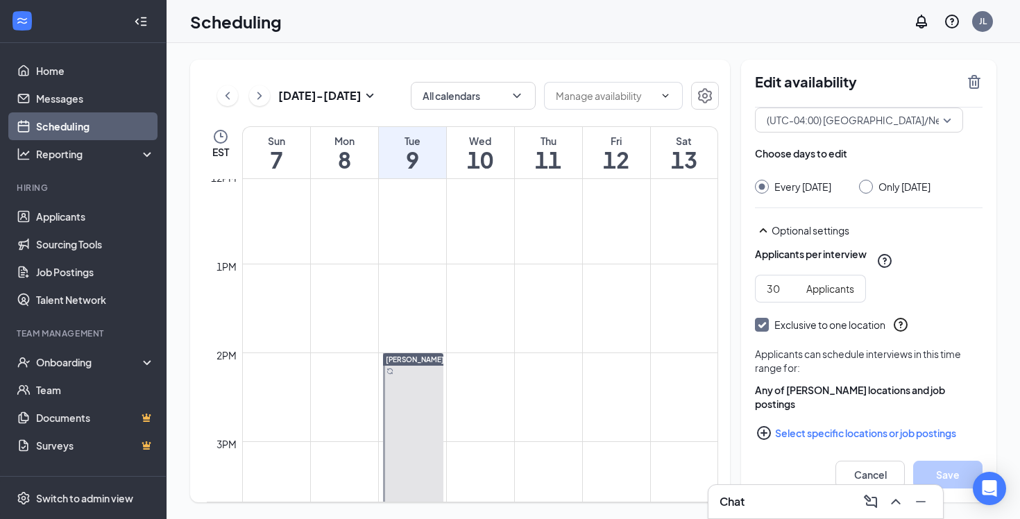
click at [875, 419] on button "Select specific locations or job postings" at bounding box center [869, 433] width 228 height 28
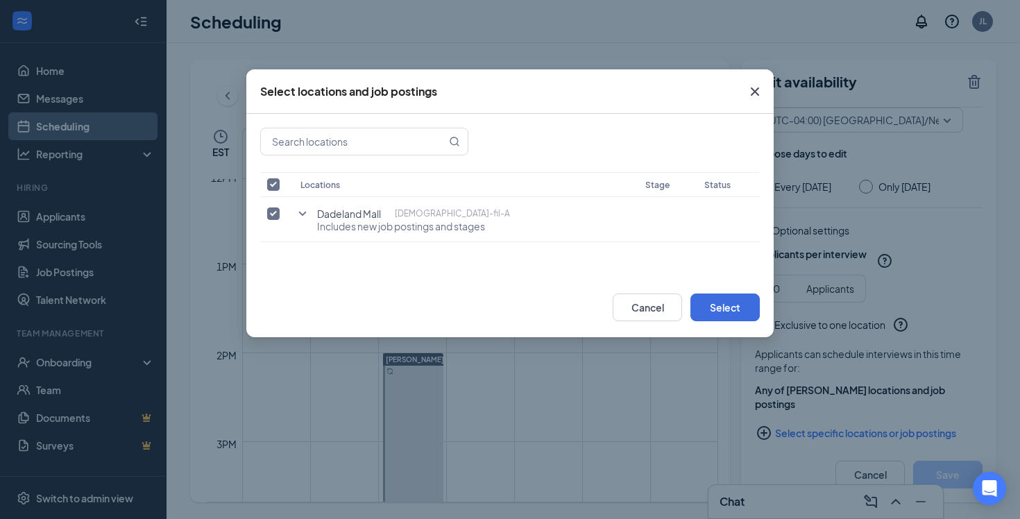
click at [755, 91] on icon "Cross" at bounding box center [755, 91] width 8 height 8
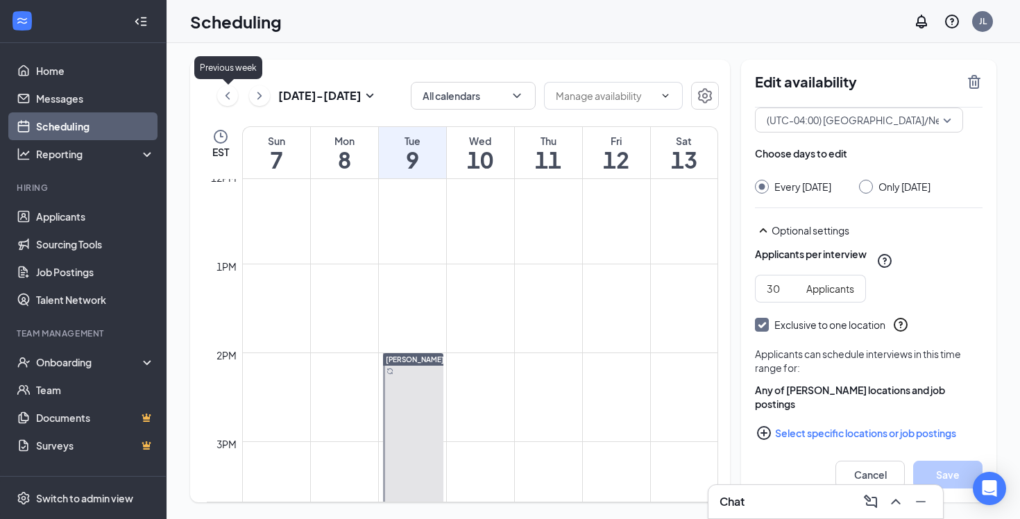
click at [232, 100] on icon "ChevronLeft" at bounding box center [228, 95] width 14 height 17
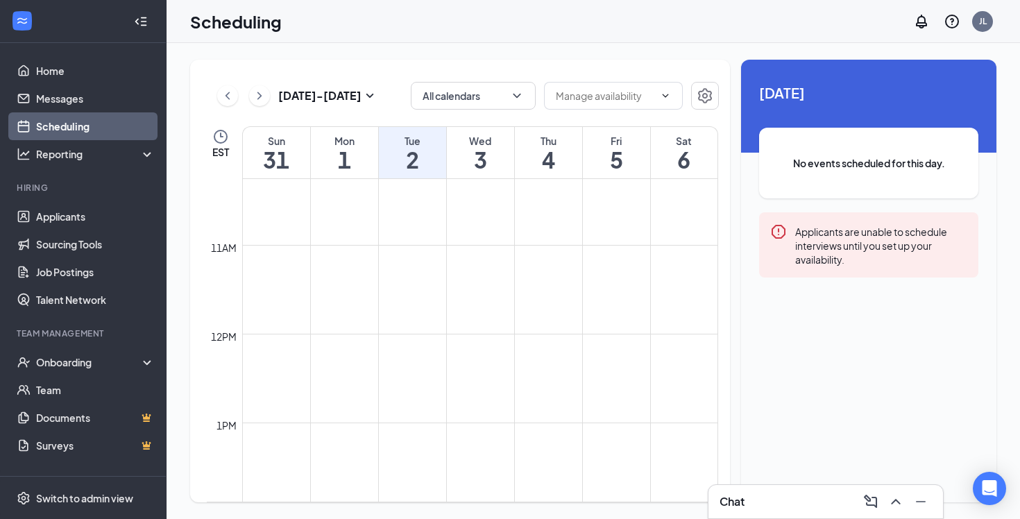
scroll to position [1075, 0]
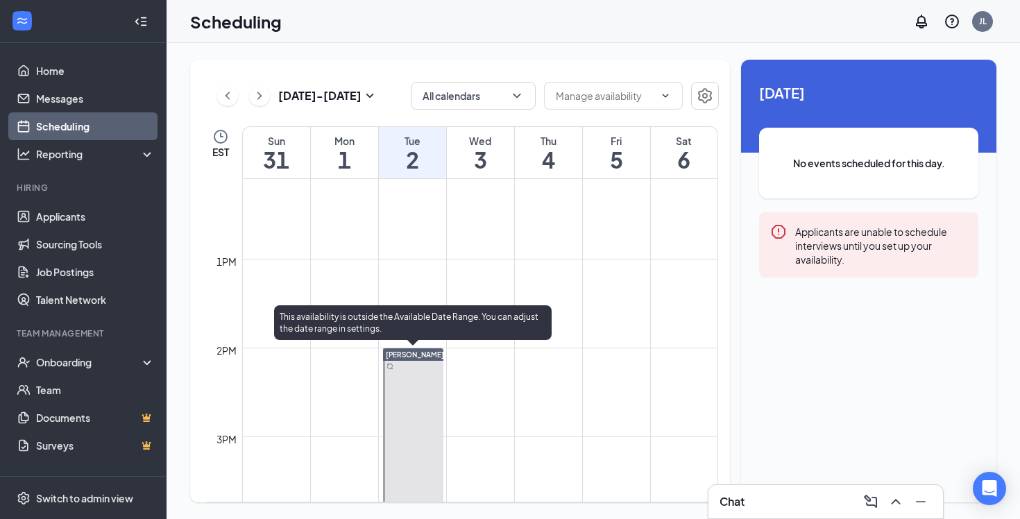
click at [415, 353] on span "[PERSON_NAME]" at bounding box center [415, 354] width 58 height 8
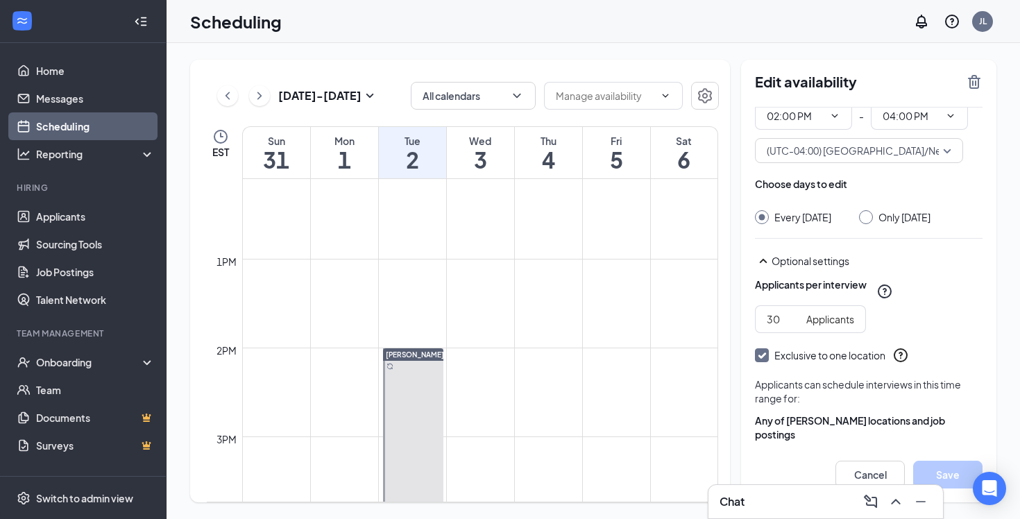
scroll to position [78, 0]
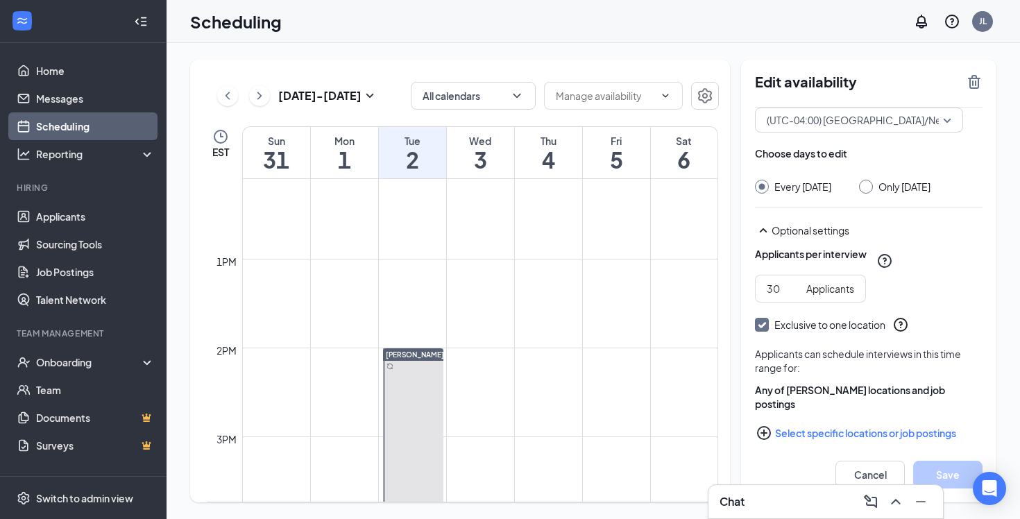
click at [856, 423] on button "Select specific locations or job postings" at bounding box center [869, 433] width 228 height 28
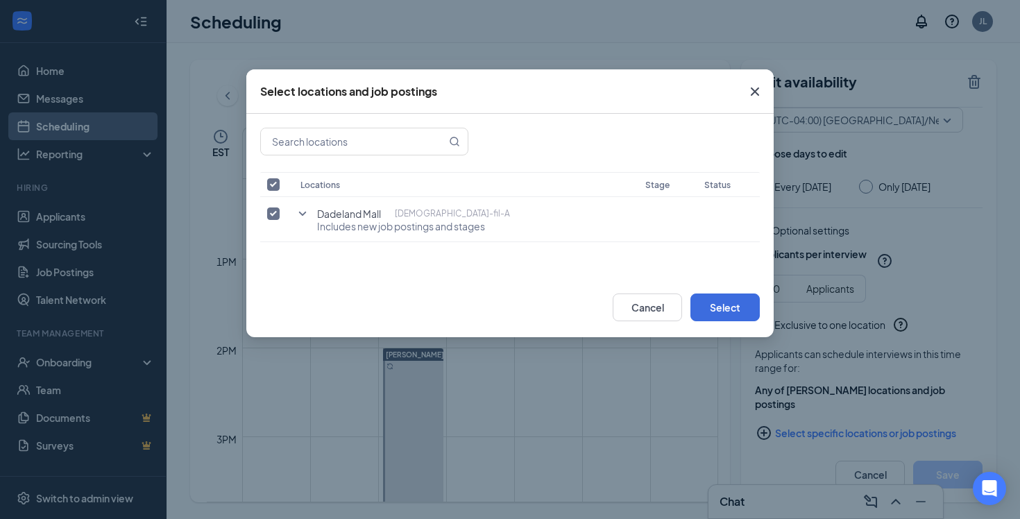
click at [752, 89] on icon "Cross" at bounding box center [755, 91] width 17 height 17
